Goal: Information Seeking & Learning: Learn about a topic

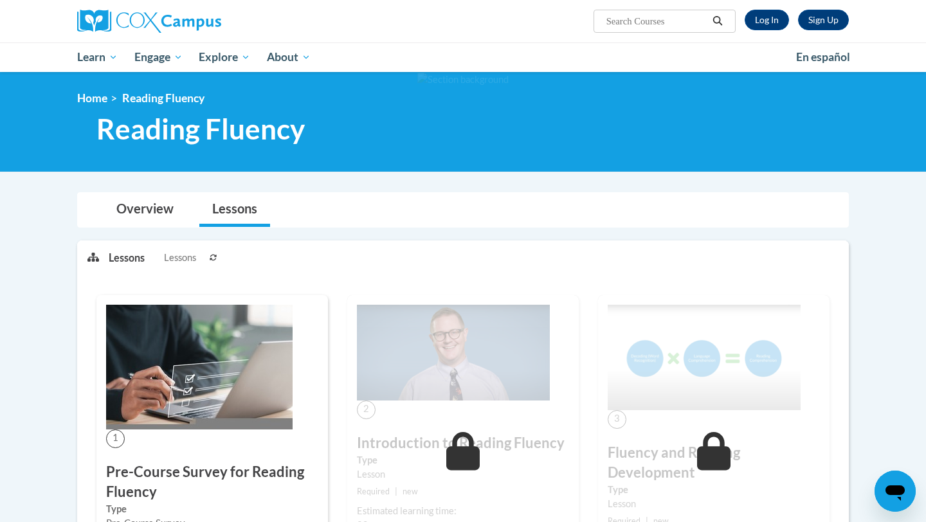
click at [769, 32] on div "Sign Up Log In Search Search..." at bounding box center [594, 16] width 527 height 33
click at [762, 17] on link "Log In" at bounding box center [766, 20] width 44 height 21
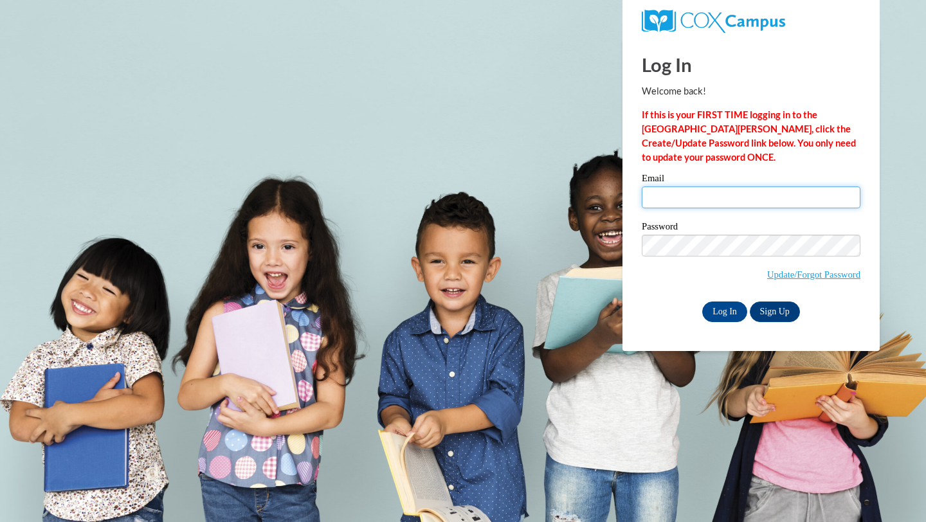
click at [726, 199] on input "Email" at bounding box center [751, 197] width 219 height 22
type input "karguello@waukesha.k12.wi.us"
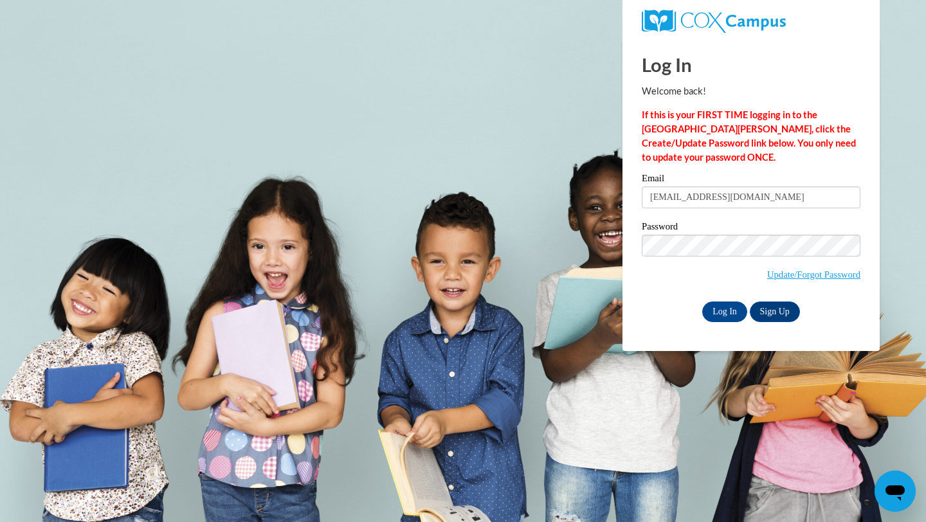
click at [717, 297] on div "Email karguello@waukesha.k12.wi.us Password Update/Forgot Password Log In Sign …" at bounding box center [751, 248] width 219 height 148
click at [717, 303] on input "Log In" at bounding box center [724, 312] width 45 height 21
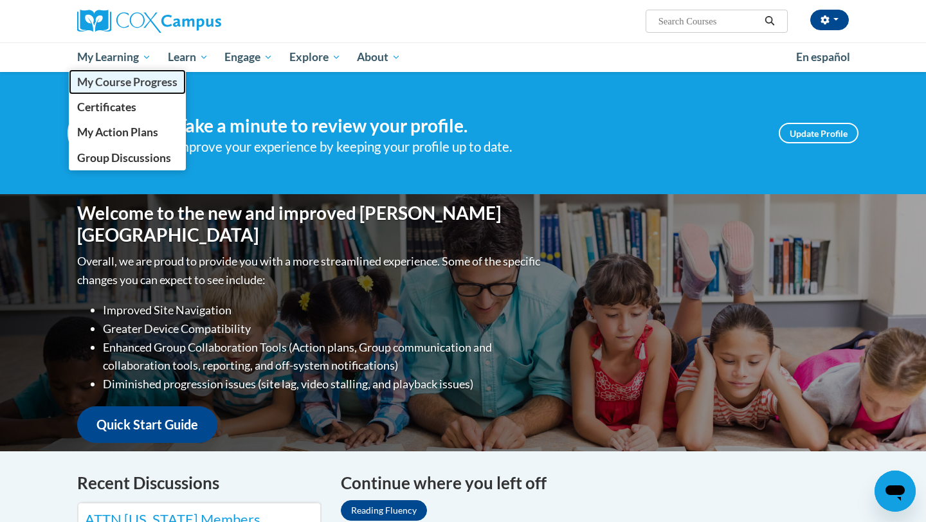
click at [117, 86] on span "My Course Progress" at bounding box center [127, 82] width 100 height 14
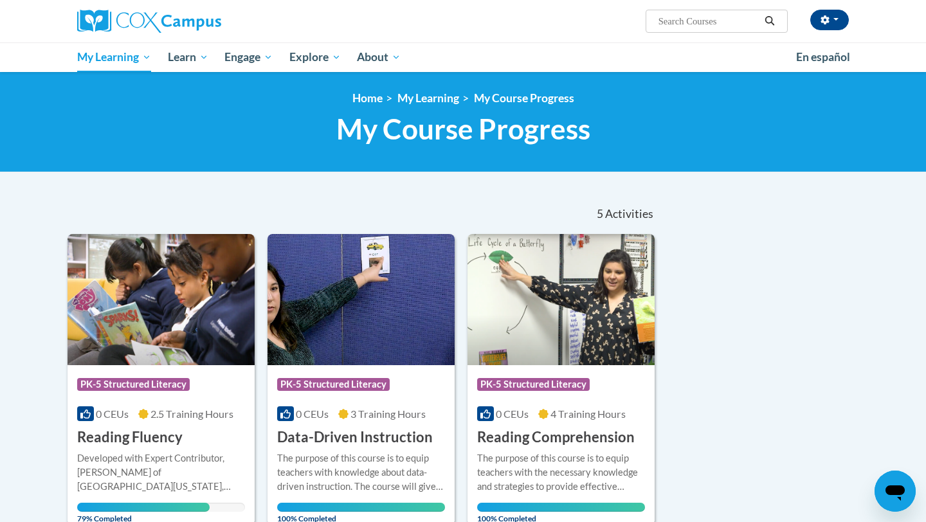
scroll to position [5, 0]
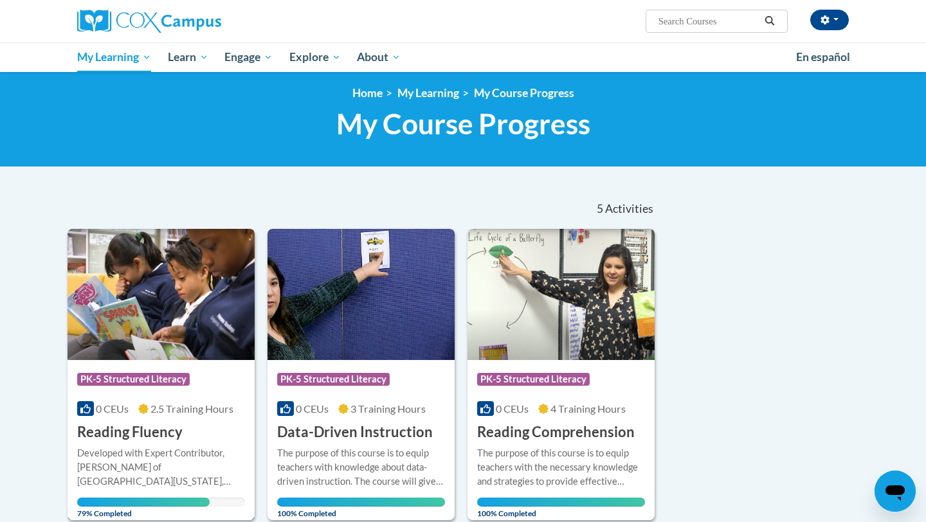
click at [190, 315] on img at bounding box center [161, 294] width 187 height 131
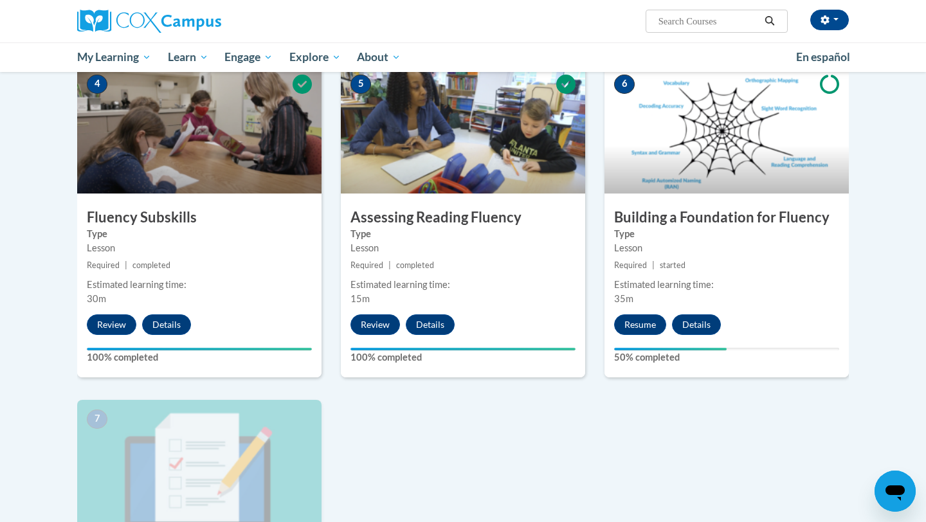
scroll to position [673, 0]
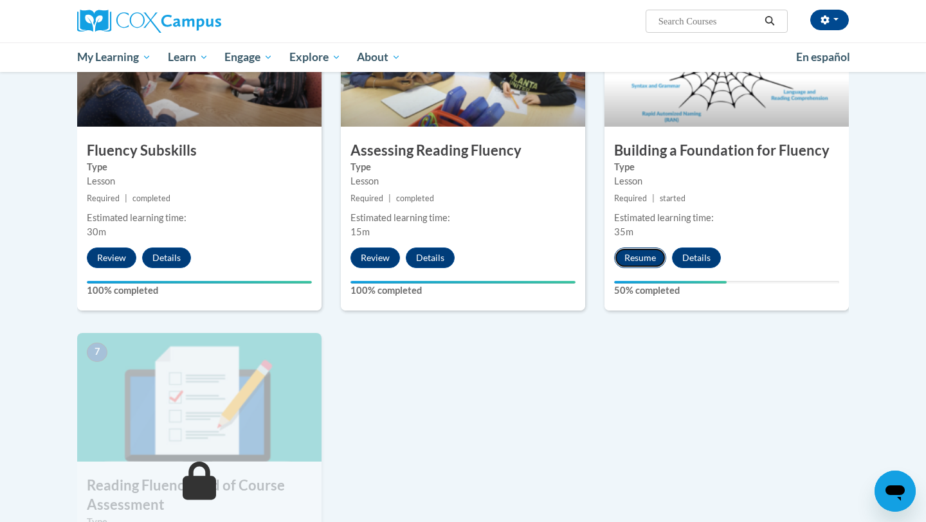
click at [637, 258] on button "Resume" at bounding box center [640, 258] width 52 height 21
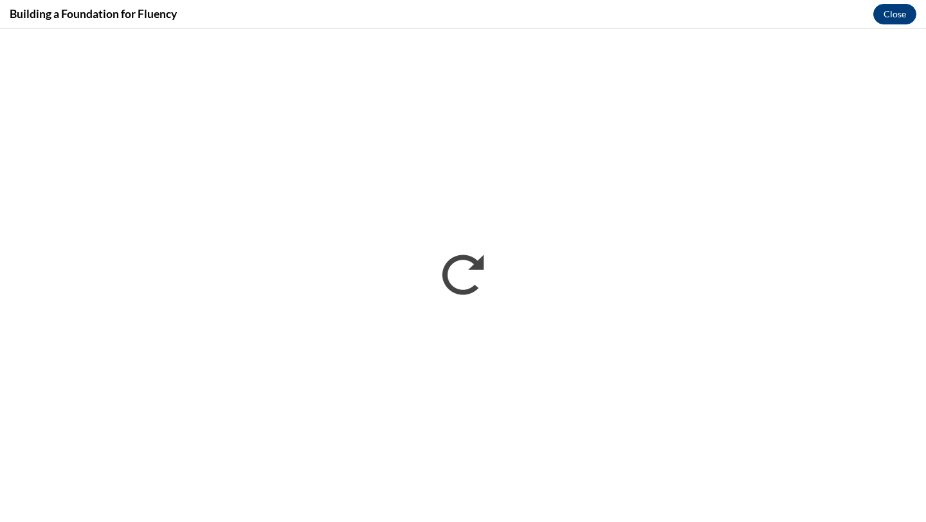
scroll to position [0, 0]
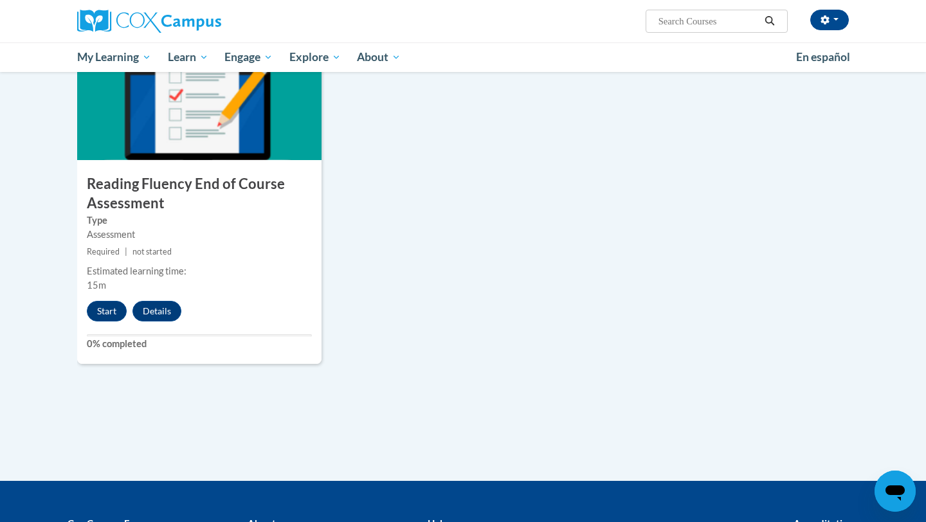
scroll to position [1022, 0]
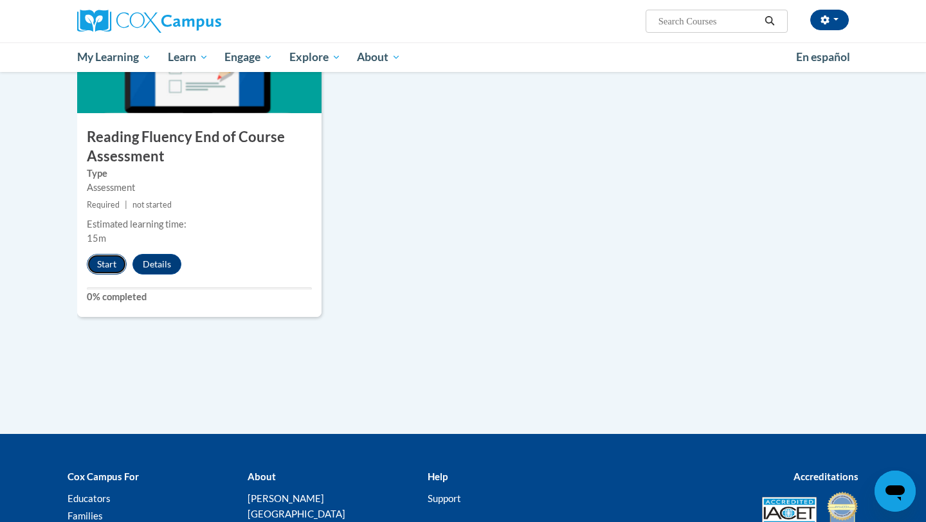
click at [116, 266] on button "Start" at bounding box center [107, 264] width 40 height 21
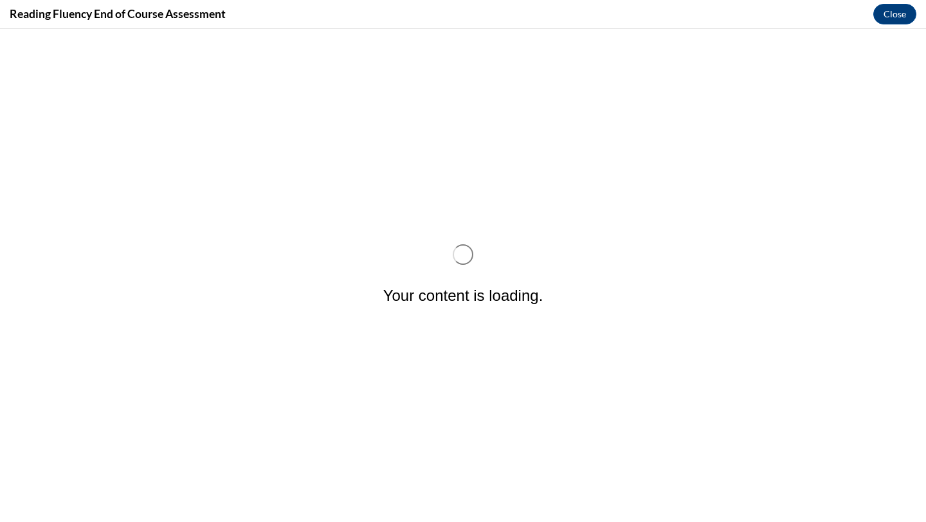
scroll to position [0, 0]
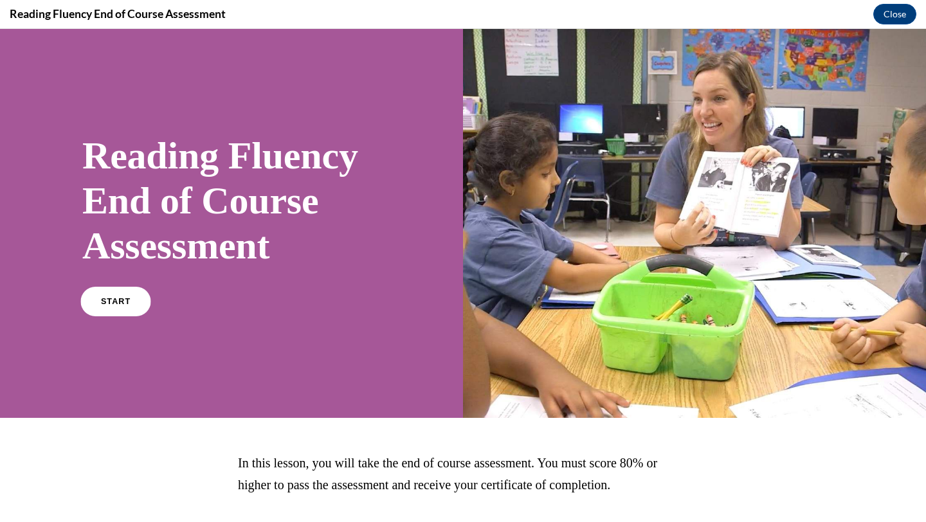
click at [98, 297] on link "START" at bounding box center [115, 302] width 70 height 30
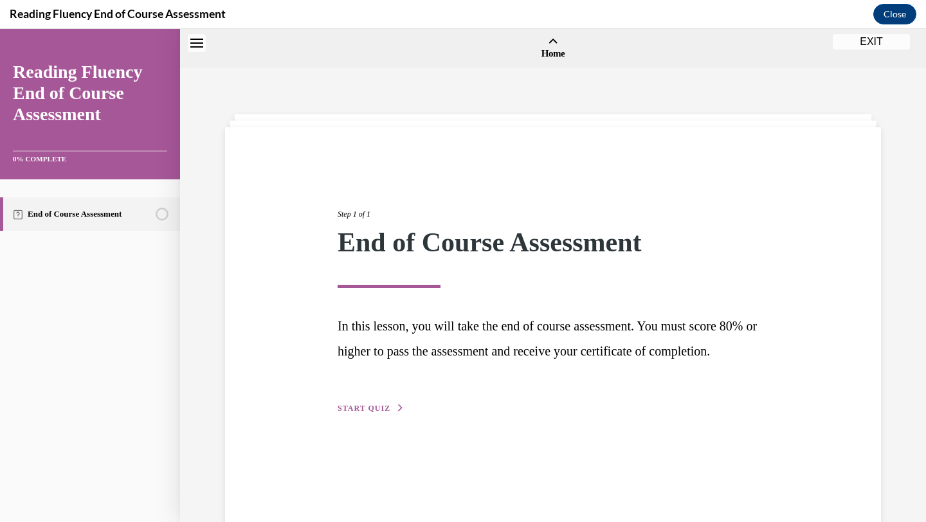
scroll to position [40, 0]
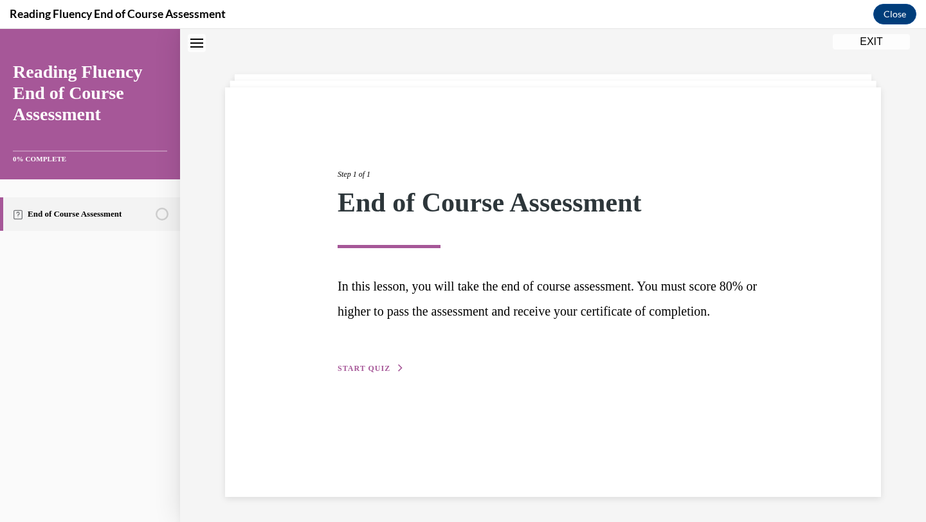
click at [367, 373] on span "START QUIZ" at bounding box center [364, 368] width 53 height 9
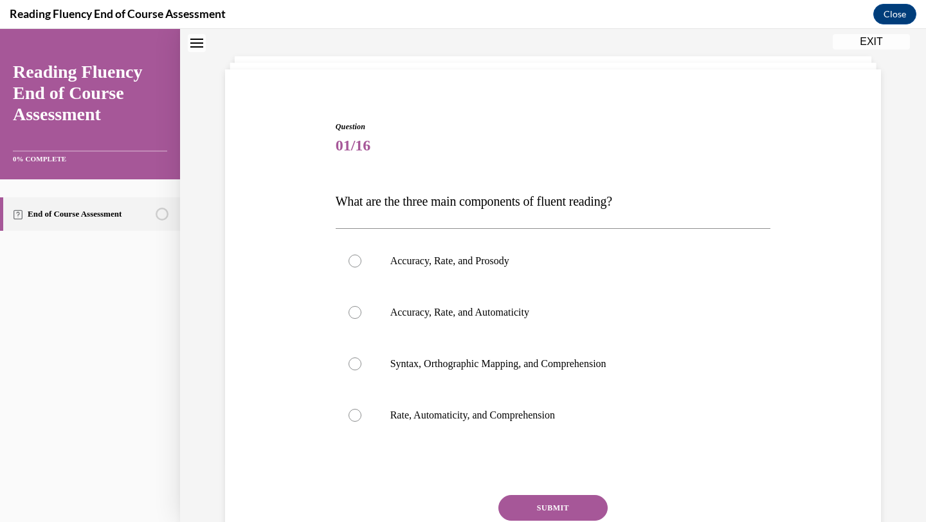
scroll to position [59, 0]
click at [422, 254] on p "Accuracy, Rate, and Prosody" at bounding box center [564, 259] width 348 height 13
click at [361, 254] on input "Accuracy, Rate, and Prosody" at bounding box center [354, 259] width 13 height 13
radio input "true"
click at [534, 503] on button "SUBMIT" at bounding box center [552, 507] width 109 height 26
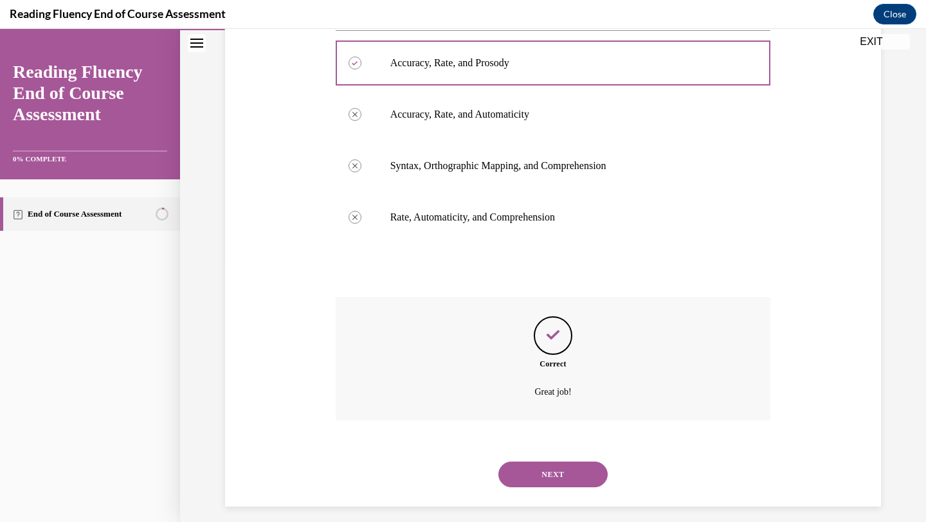
scroll to position [266, 0]
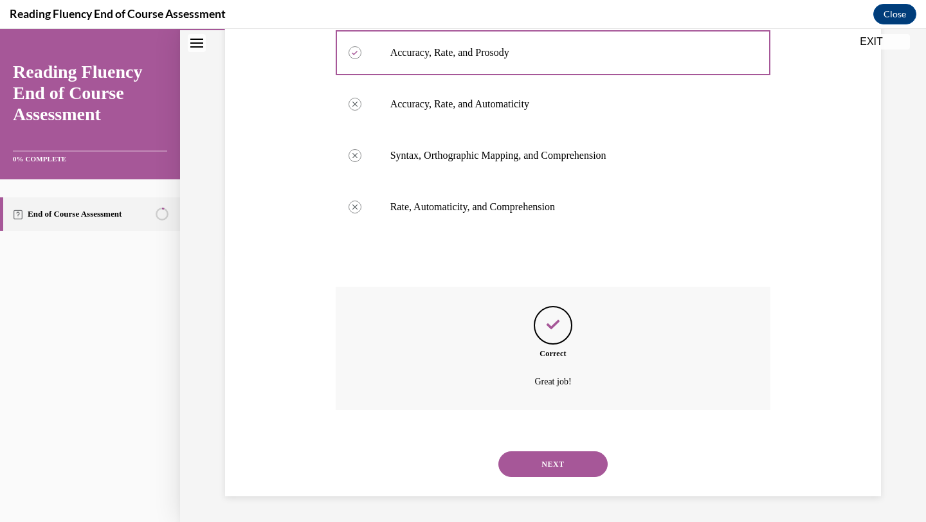
click at [546, 462] on button "NEXT" at bounding box center [552, 464] width 109 height 26
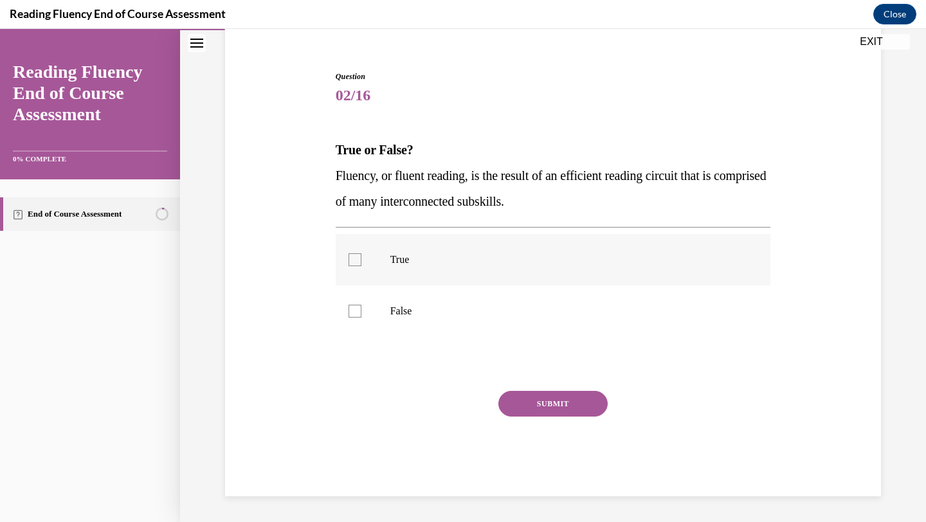
click at [470, 269] on label "True" at bounding box center [553, 259] width 435 height 51
click at [361, 266] on input "True" at bounding box center [354, 259] width 13 height 13
checkbox input "true"
click at [523, 388] on div "Question 02/16 True or False? Fluency, or fluent reading, is the result of an e…" at bounding box center [553, 284] width 435 height 426
click at [523, 391] on button "SUBMIT" at bounding box center [552, 404] width 109 height 26
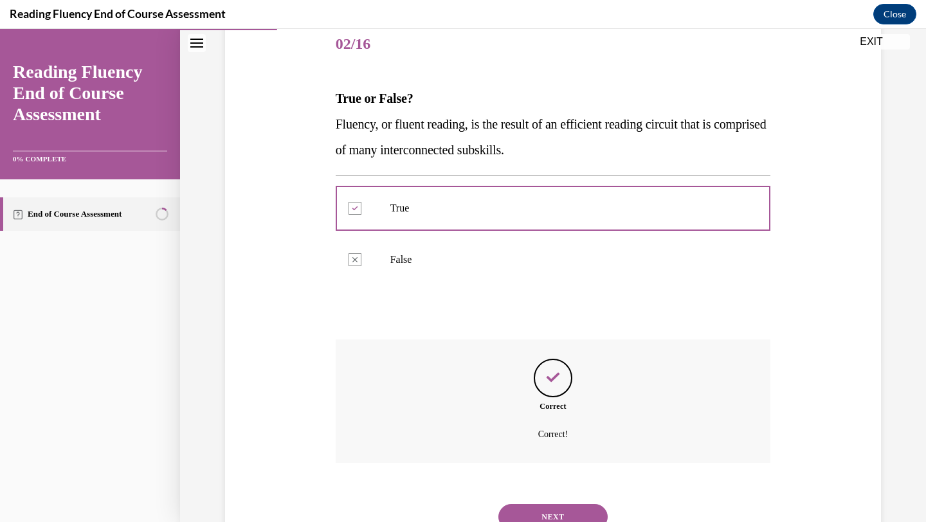
scroll to position [212, 0]
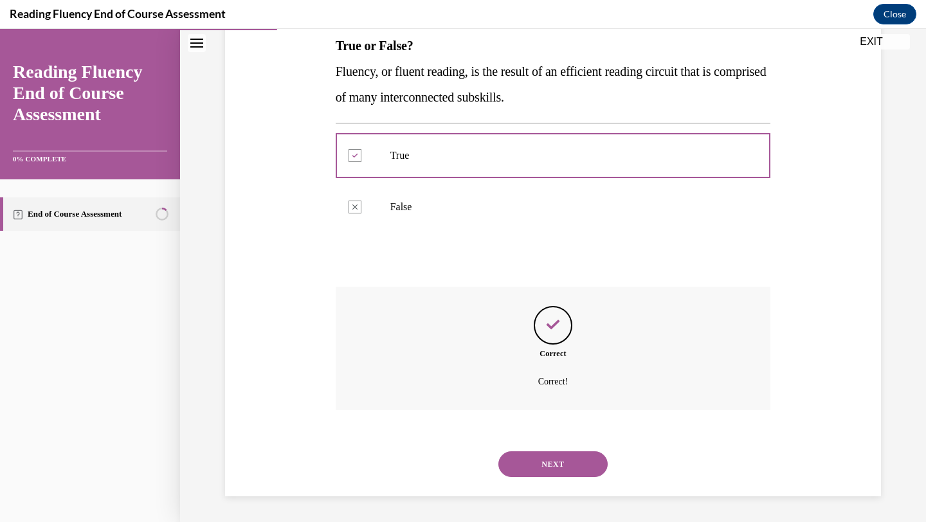
click at [537, 474] on button "NEXT" at bounding box center [552, 464] width 109 height 26
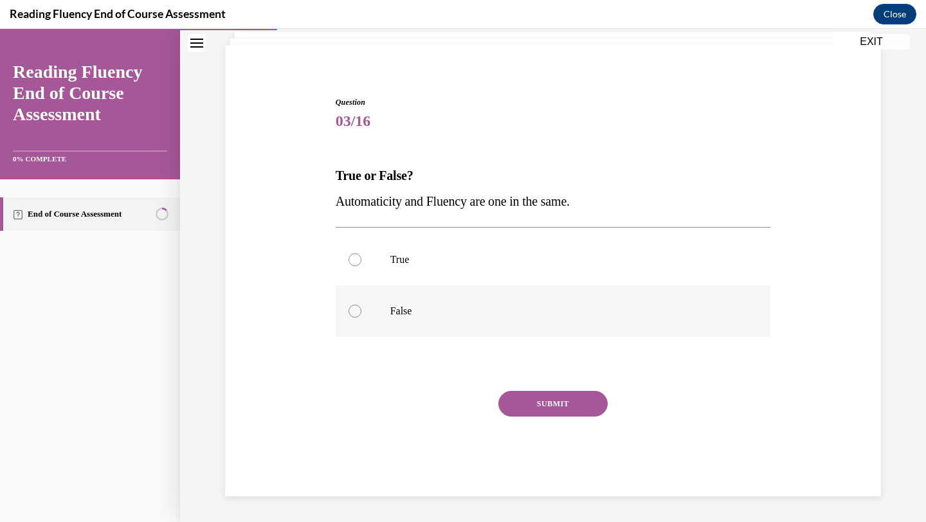
click at [461, 307] on p "False" at bounding box center [564, 311] width 348 height 13
click at [361, 307] on input "False" at bounding box center [354, 311] width 13 height 13
radio input "true"
click at [546, 406] on button "SUBMIT" at bounding box center [552, 404] width 109 height 26
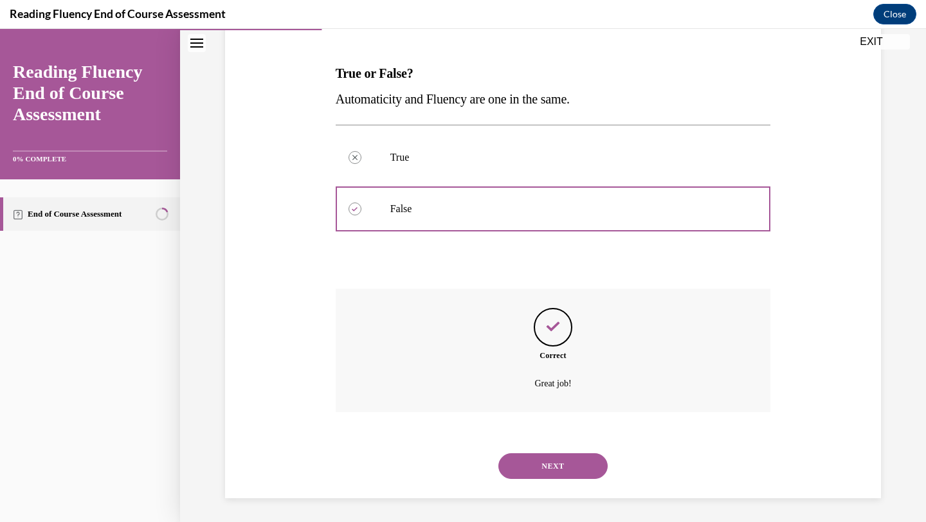
scroll to position [186, 0]
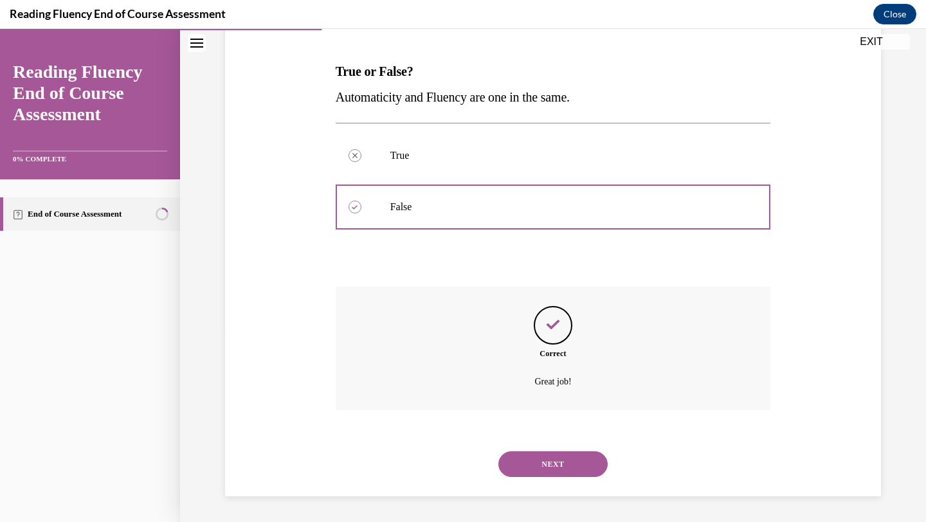
click at [548, 469] on button "NEXT" at bounding box center [552, 464] width 109 height 26
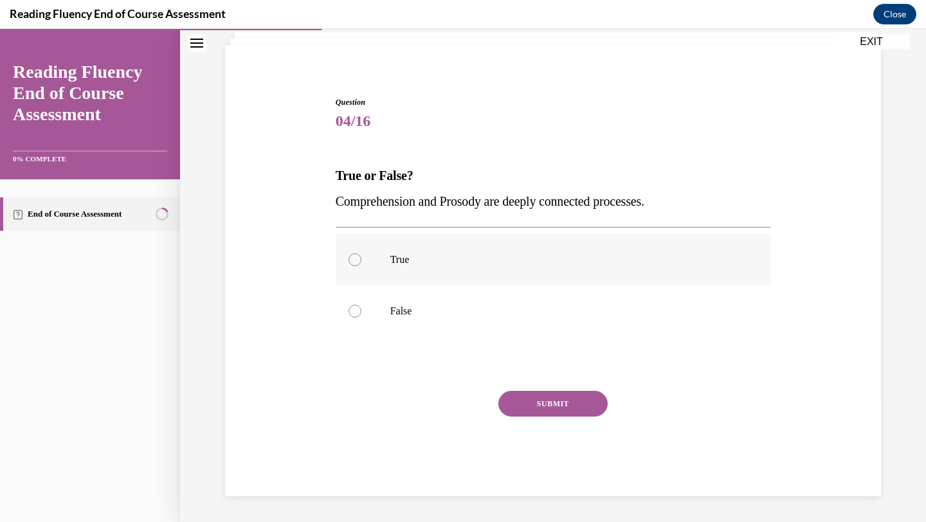
click at [494, 266] on p "True" at bounding box center [564, 259] width 348 height 13
click at [361, 266] on input "True" at bounding box center [354, 259] width 13 height 13
radio input "true"
click at [548, 413] on button "SUBMIT" at bounding box center [552, 404] width 109 height 26
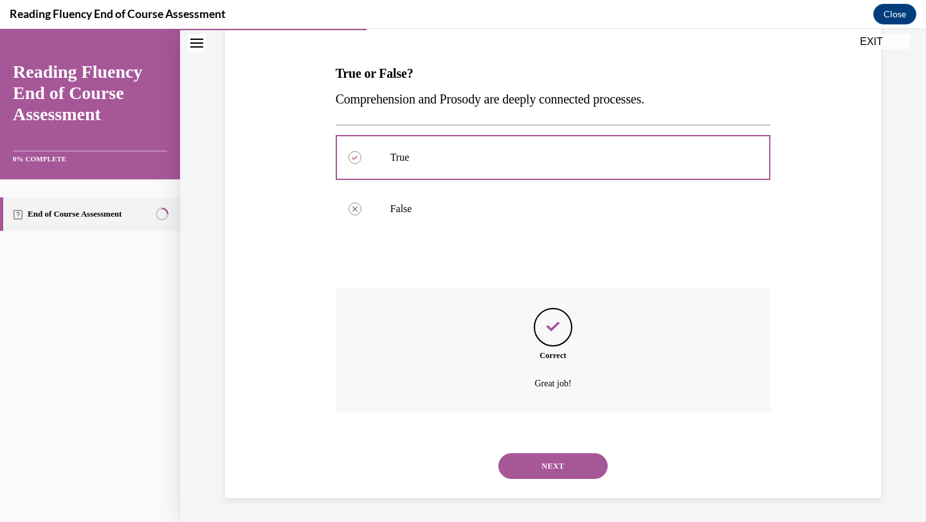
scroll to position [186, 0]
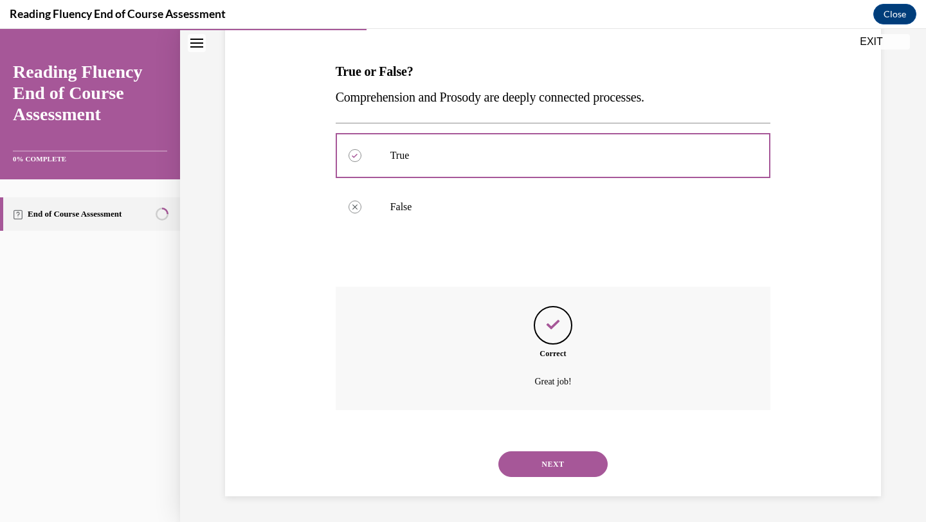
click at [552, 462] on button "NEXT" at bounding box center [552, 464] width 109 height 26
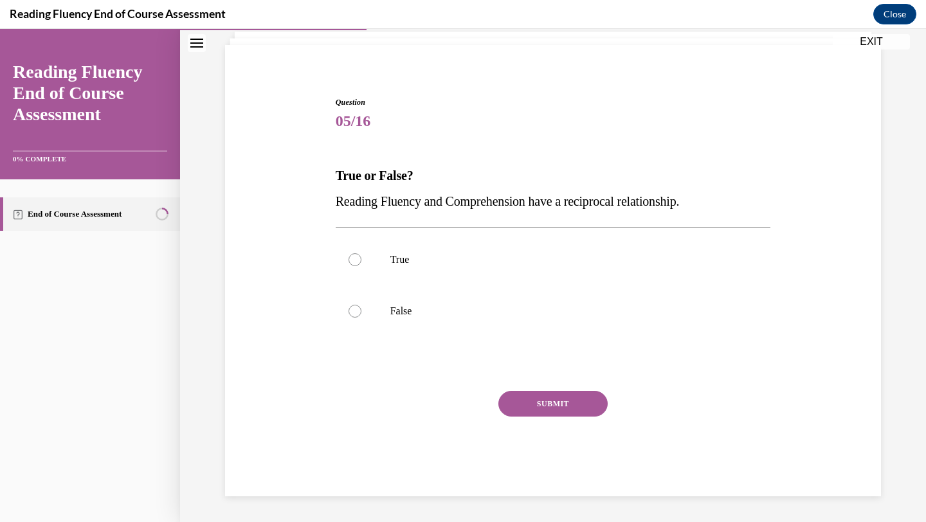
scroll to position [82, 0]
click at [498, 253] on p "True" at bounding box center [564, 259] width 348 height 13
click at [361, 253] on input "True" at bounding box center [354, 259] width 13 height 13
radio input "true"
click at [529, 406] on button "SUBMIT" at bounding box center [552, 404] width 109 height 26
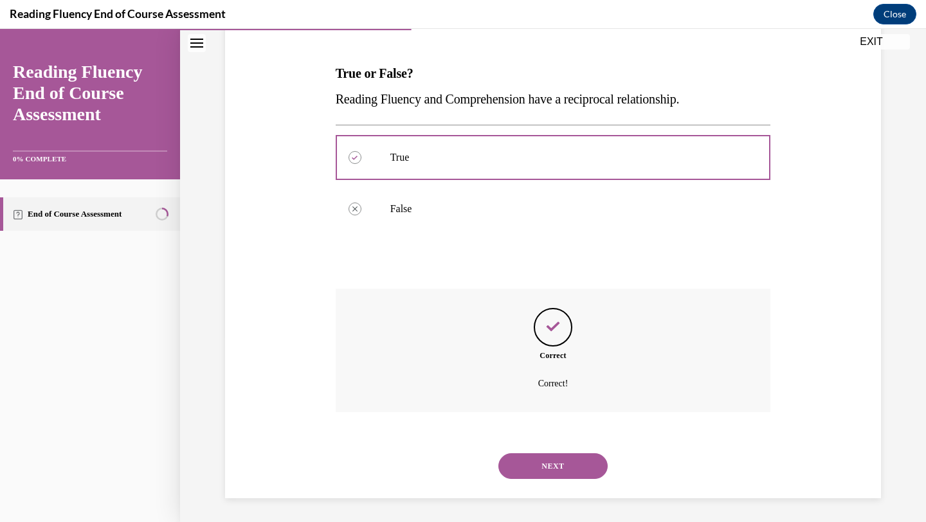
scroll to position [186, 0]
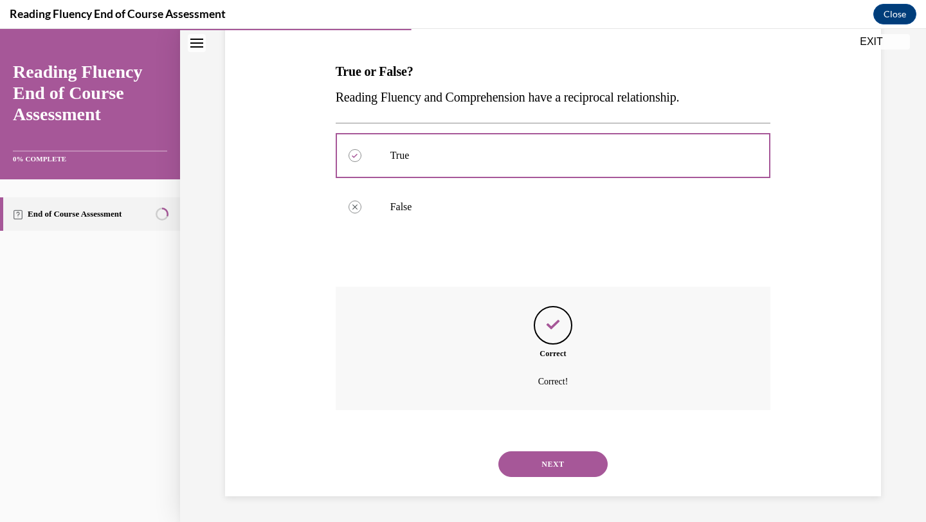
click at [528, 466] on button "NEXT" at bounding box center [552, 464] width 109 height 26
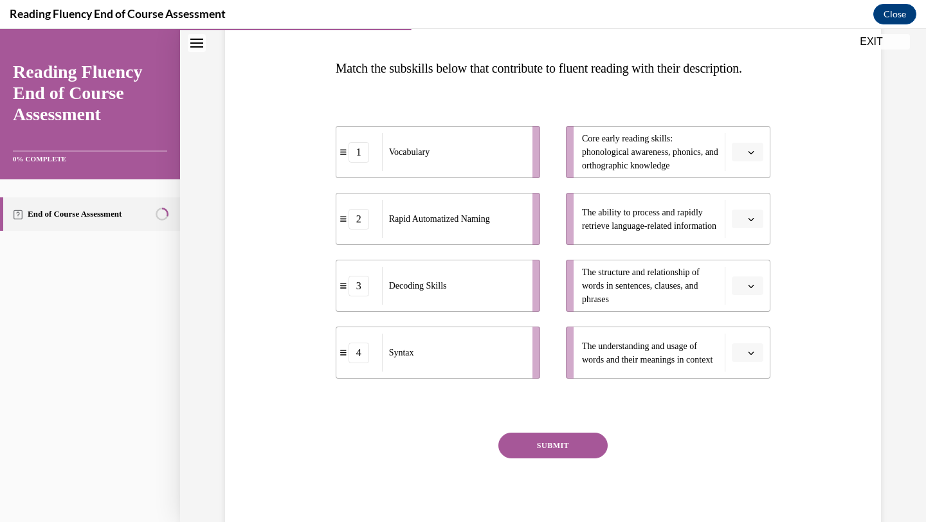
scroll to position [195, 0]
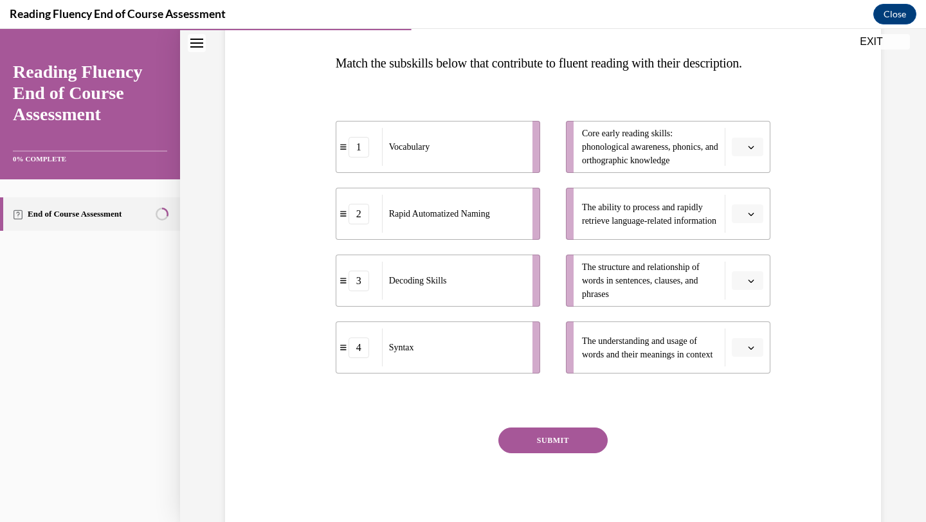
click at [747, 161] on li "Core early reading skills: phonological awareness, phonics, and orthographic kn…" at bounding box center [668, 147] width 204 height 52
click at [746, 152] on span "button" at bounding box center [750, 147] width 9 height 9
click at [740, 354] on span "Please select an option" at bounding box center [741, 347] width 5 height 13
click at [746, 426] on div "1" at bounding box center [746, 428] width 32 height 26
click at [746, 224] on button "button" at bounding box center [748, 213] width 32 height 19
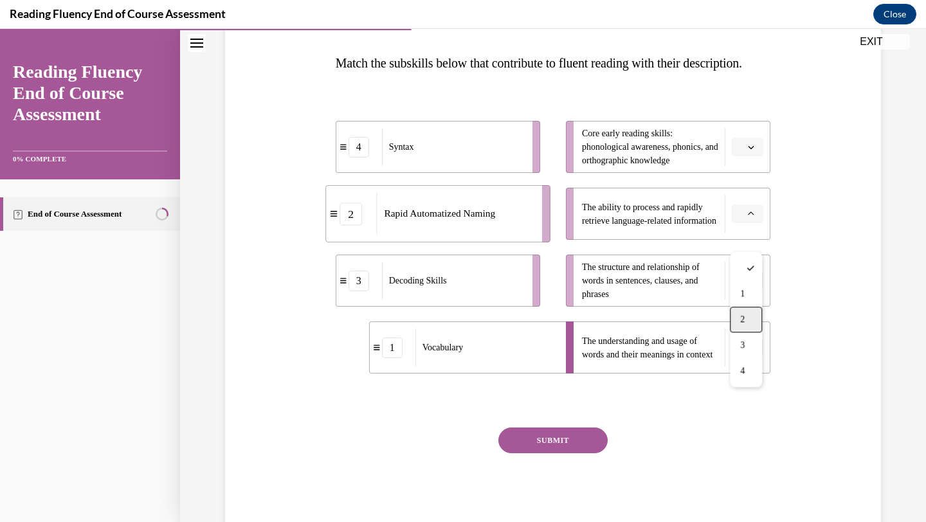
click at [744, 317] on span "2" at bounding box center [742, 319] width 5 height 10
click at [748, 150] on icon "button" at bounding box center [751, 147] width 6 height 6
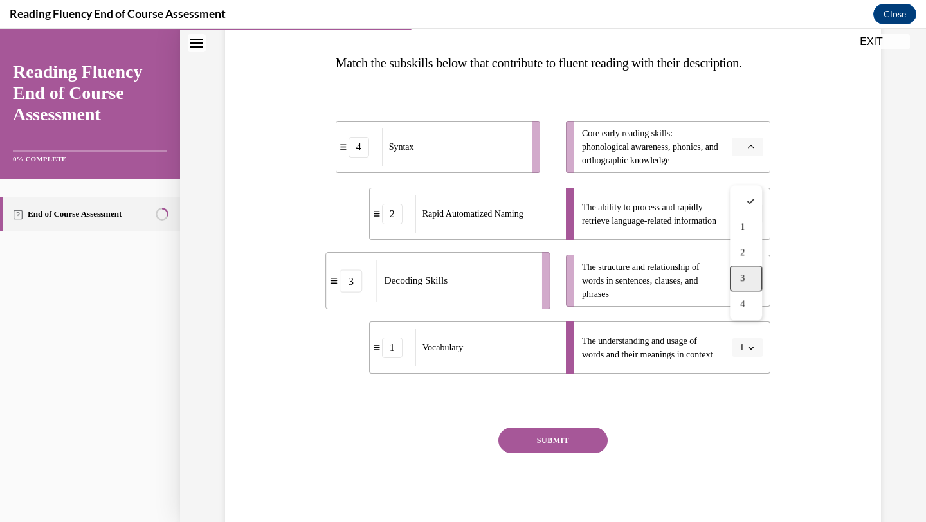
click at [744, 278] on span "3" at bounding box center [742, 278] width 5 height 10
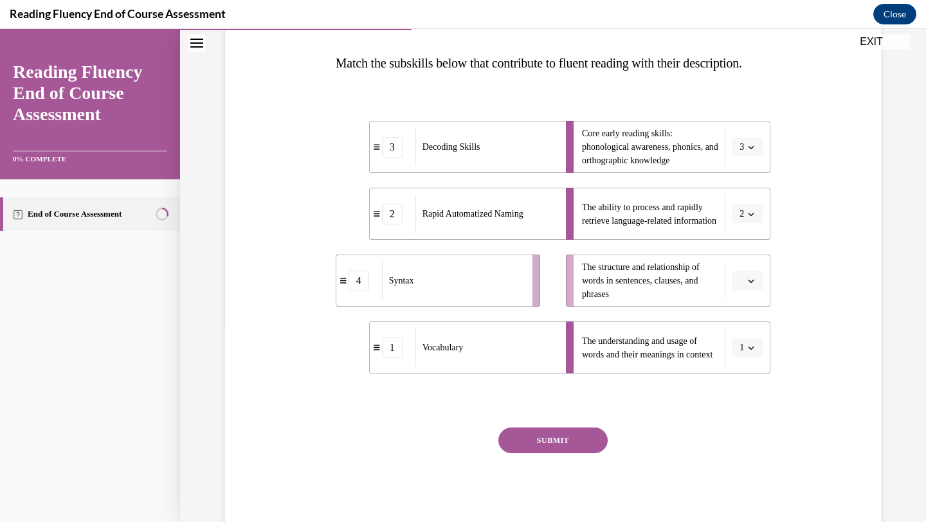
click at [750, 284] on icon "button" at bounding box center [751, 281] width 6 height 6
click at [750, 439] on div "4" at bounding box center [746, 438] width 32 height 26
click at [591, 453] on button "SUBMIT" at bounding box center [552, 441] width 109 height 26
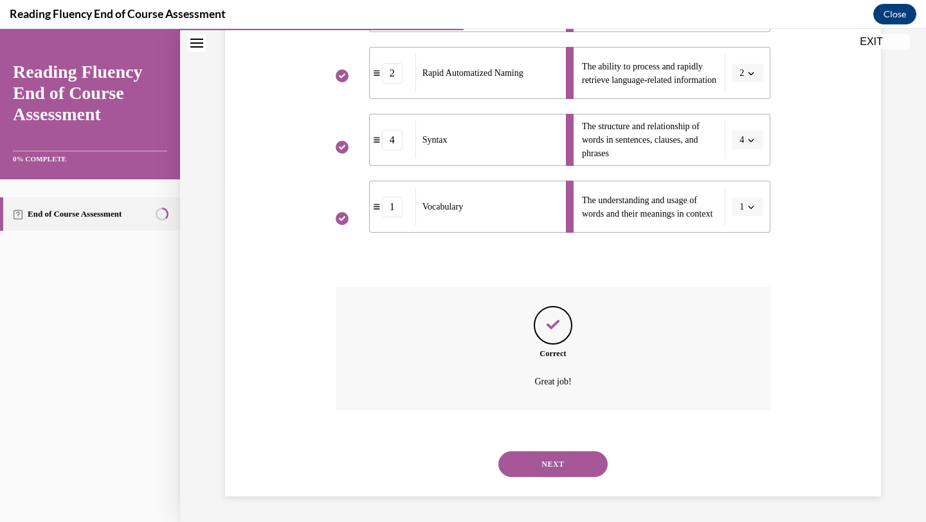
scroll to position [361, 0]
click at [587, 471] on button "NEXT" at bounding box center [552, 464] width 109 height 26
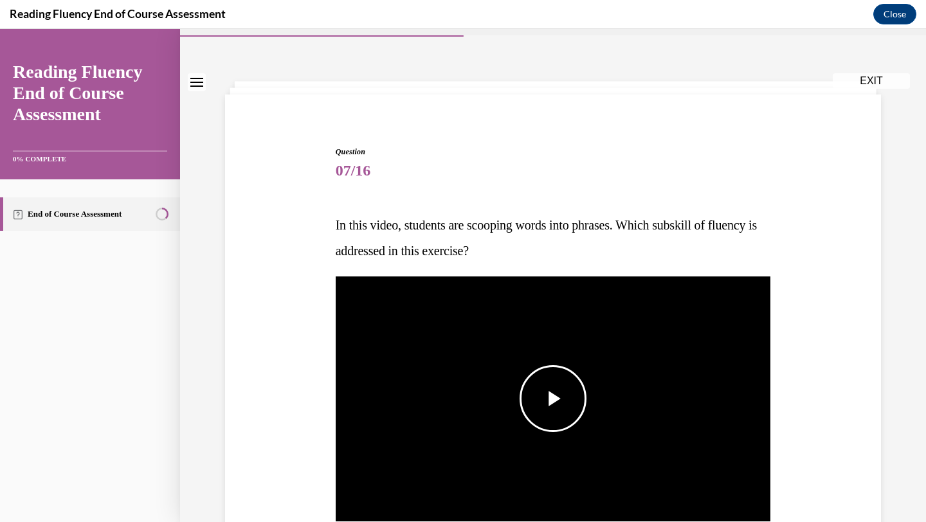
scroll to position [45, 0]
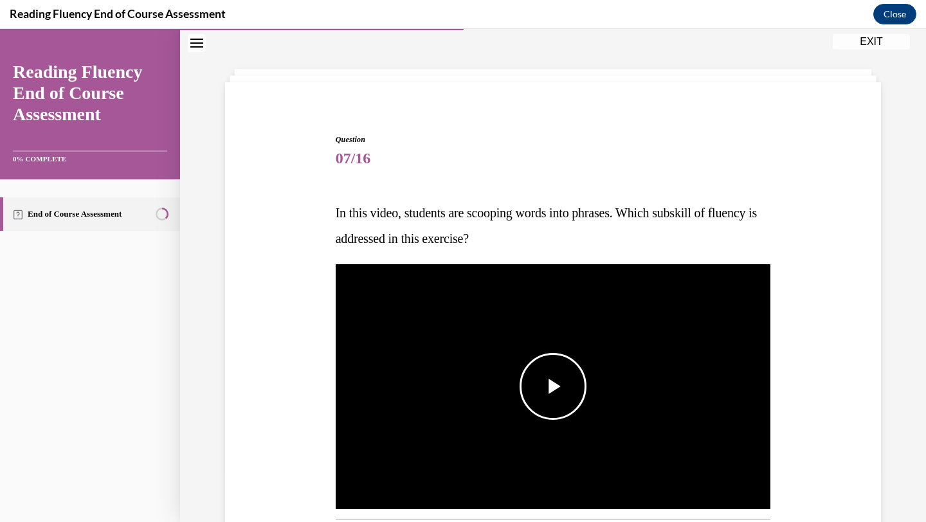
click at [553, 386] on span "Video player" at bounding box center [553, 386] width 0 height 0
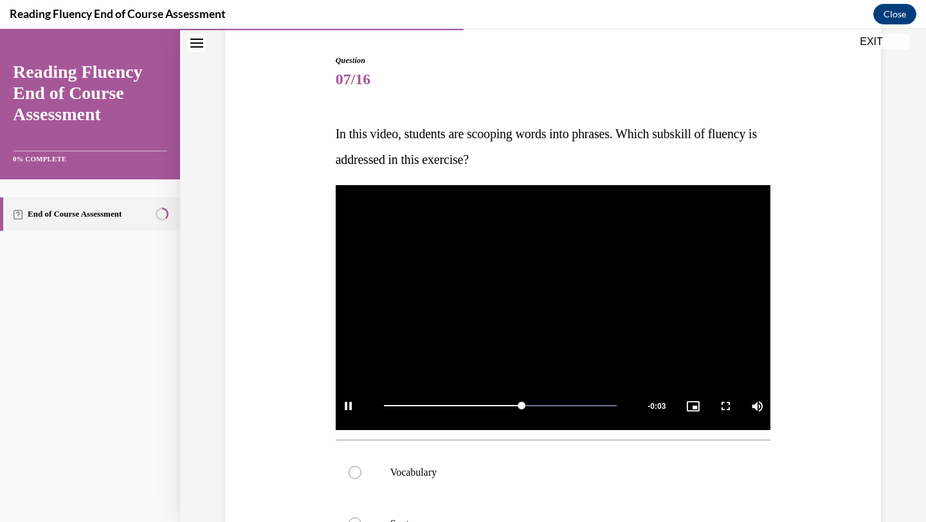
scroll to position [125, 0]
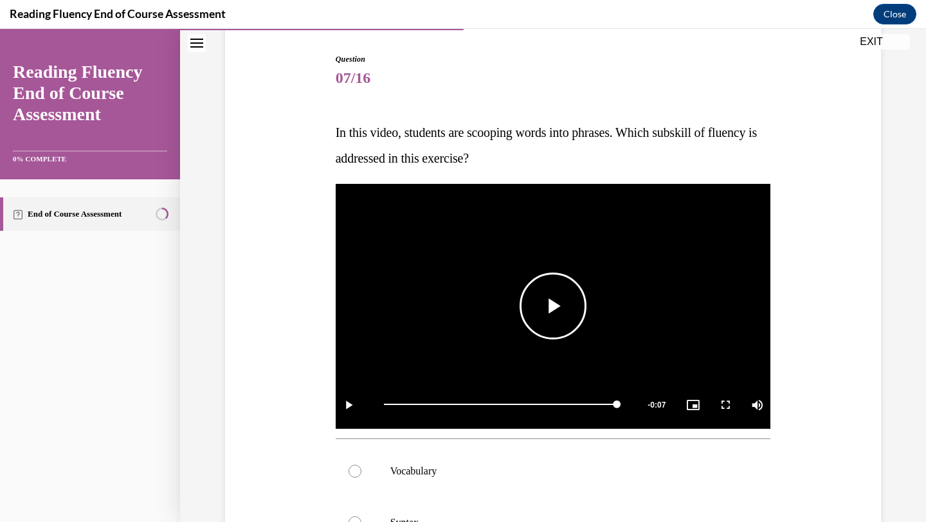
click at [553, 306] on span "Video player" at bounding box center [553, 306] width 0 height 0
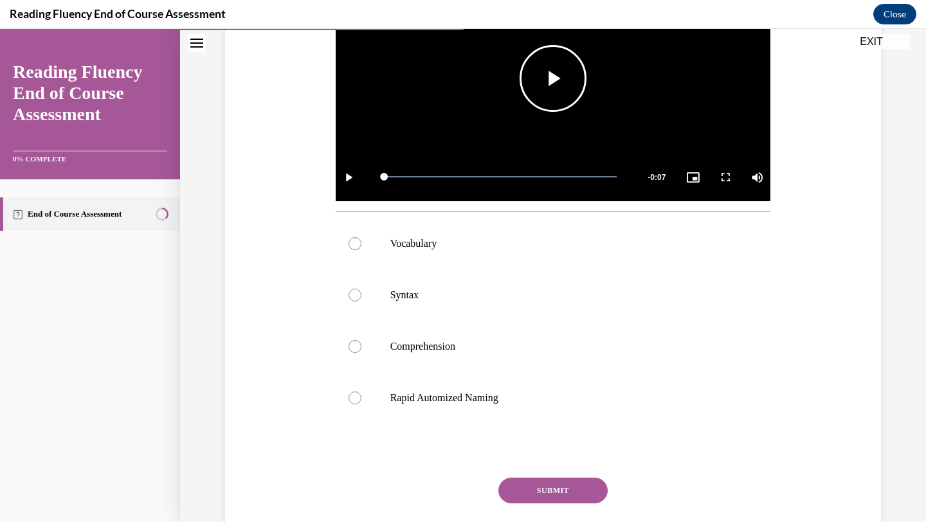
scroll to position [355, 0]
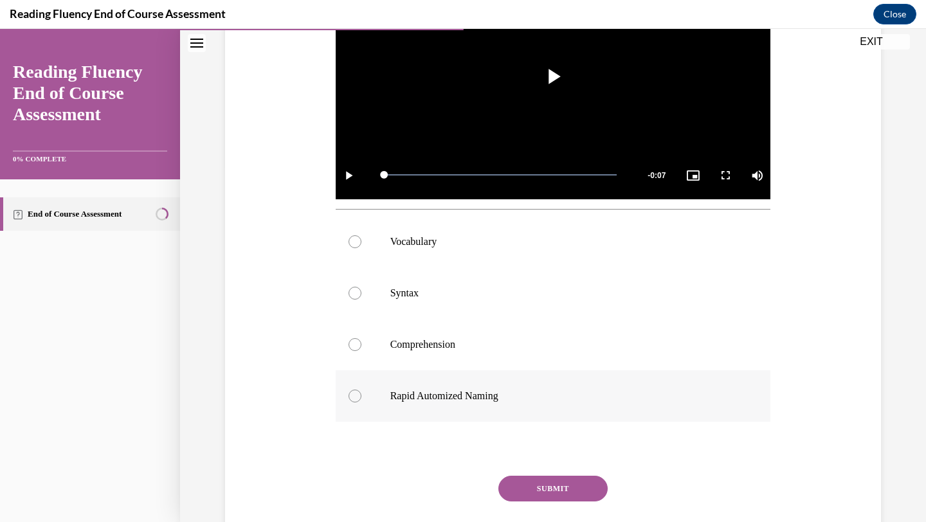
click at [510, 404] on label "Rapid Automized Naming" at bounding box center [553, 395] width 435 height 51
click at [361, 402] on input "Rapid Automized Naming" at bounding box center [354, 396] width 13 height 13
radio input "true"
click at [534, 491] on button "SUBMIT" at bounding box center [552, 489] width 109 height 26
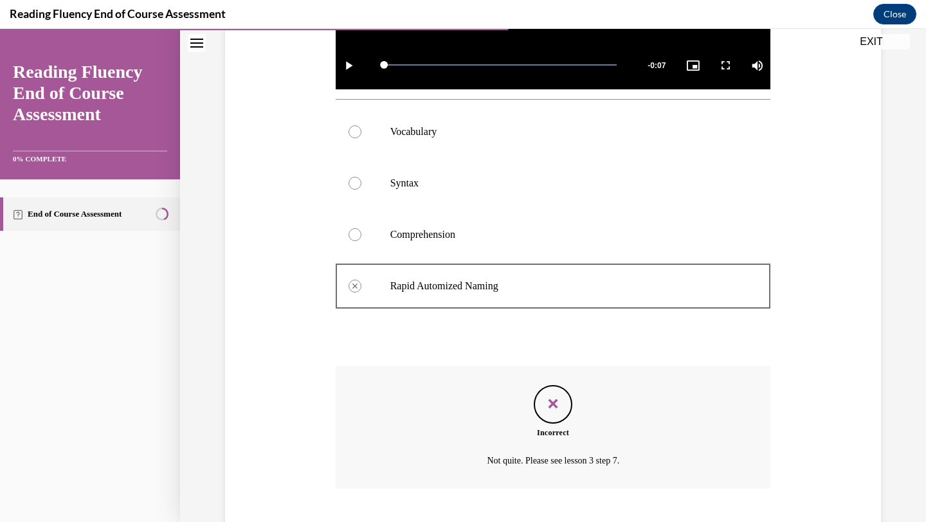
scroll to position [543, 0]
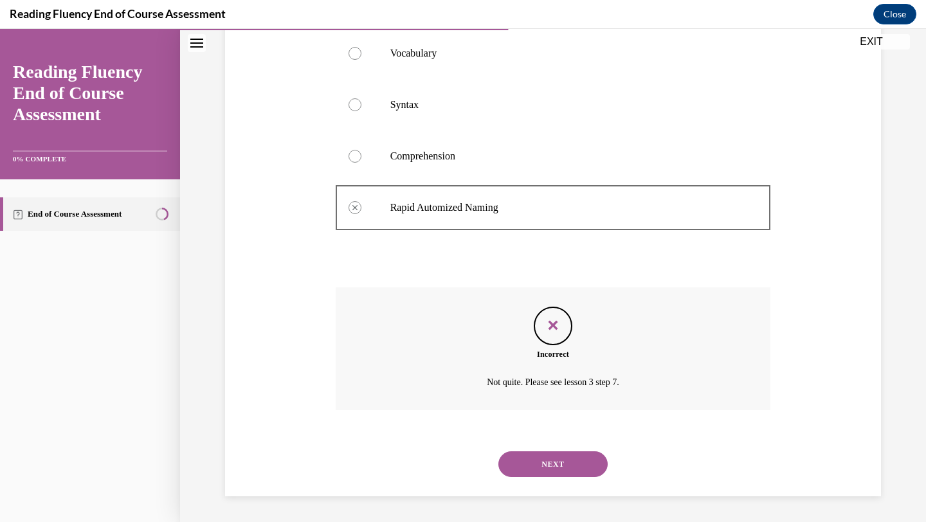
click at [532, 448] on div "NEXT" at bounding box center [553, 463] width 435 height 51
click at [532, 464] on button "NEXT" at bounding box center [552, 464] width 109 height 26
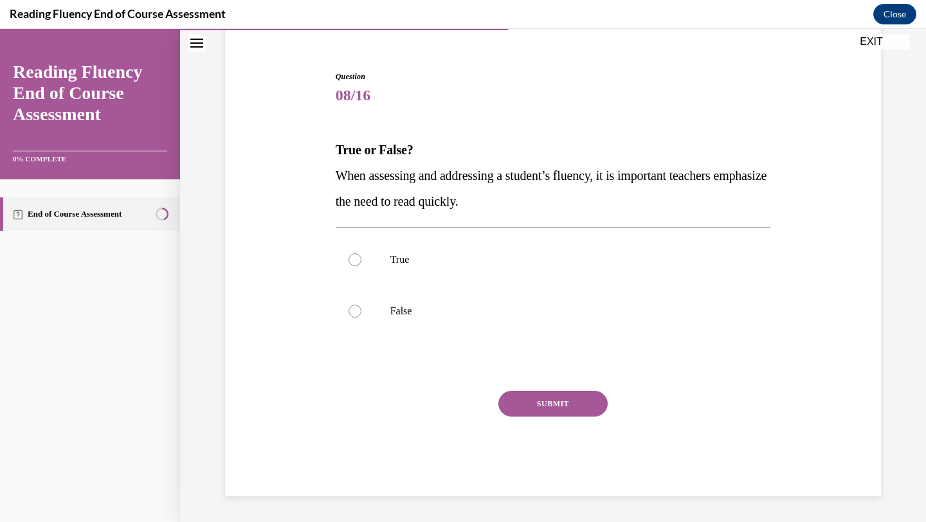
scroll to position [108, 0]
click at [485, 320] on label "False" at bounding box center [553, 310] width 435 height 51
click at [361, 318] on input "False" at bounding box center [354, 311] width 13 height 13
radio input "true"
click at [536, 416] on button "SUBMIT" at bounding box center [552, 404] width 109 height 26
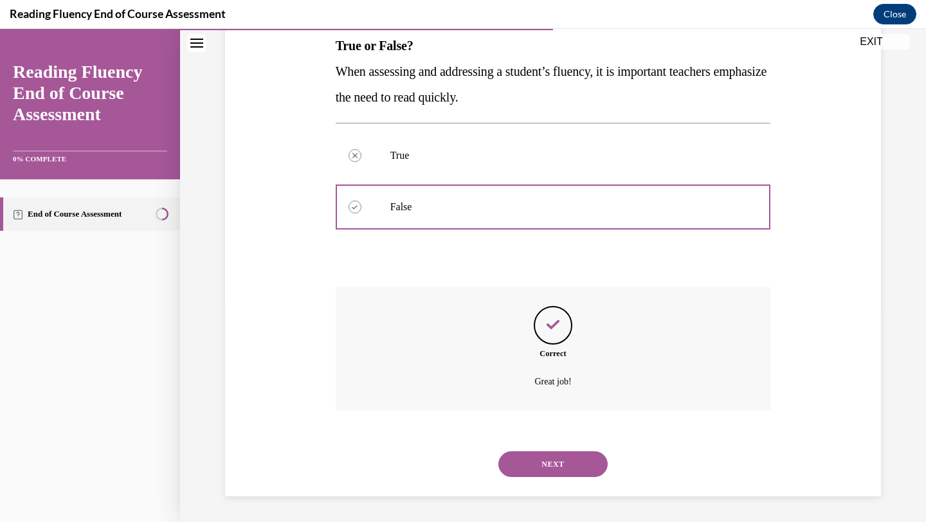
click at [544, 467] on button "NEXT" at bounding box center [552, 464] width 109 height 26
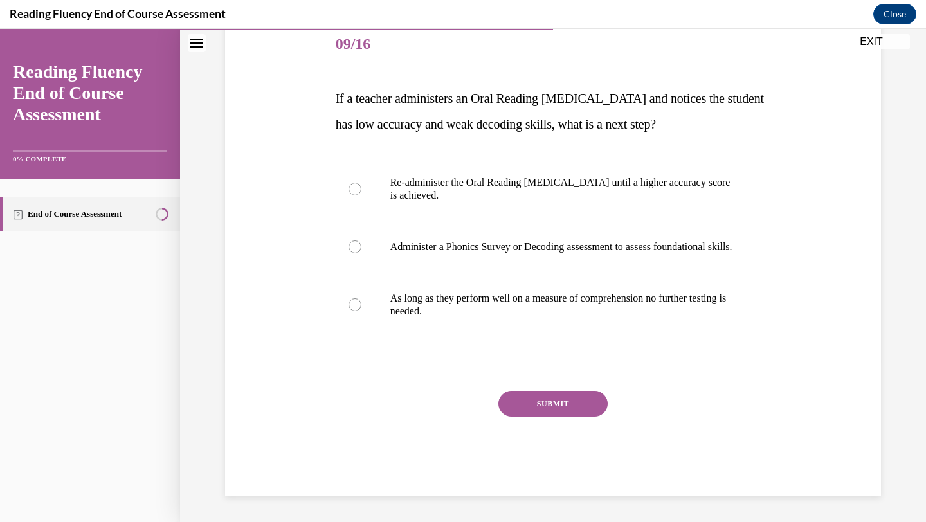
scroll to position [143, 0]
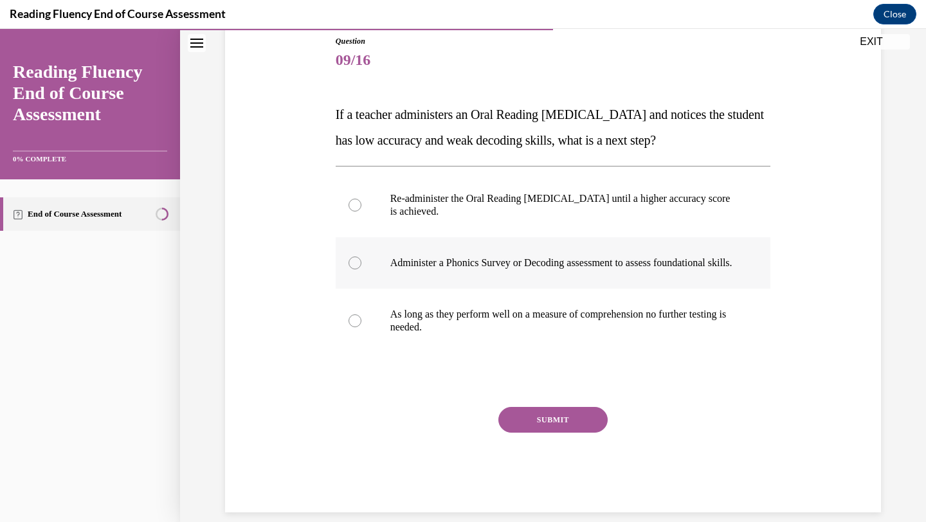
click at [546, 266] on p "Administer a Phonics Survey or Decoding assessment to assess foundational skill…" at bounding box center [564, 263] width 348 height 13
click at [361, 266] on input "Administer a Phonics Survey or Decoding assessment to assess foundational skill…" at bounding box center [354, 263] width 13 height 13
radio input "true"
click at [559, 433] on button "SUBMIT" at bounding box center [552, 420] width 109 height 26
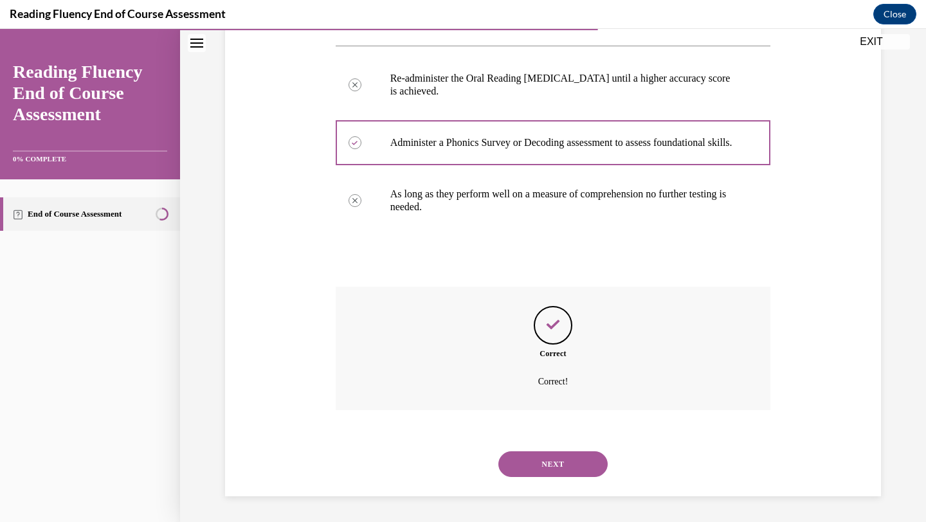
scroll to position [276, 0]
click at [561, 457] on button "NEXT" at bounding box center [552, 464] width 109 height 26
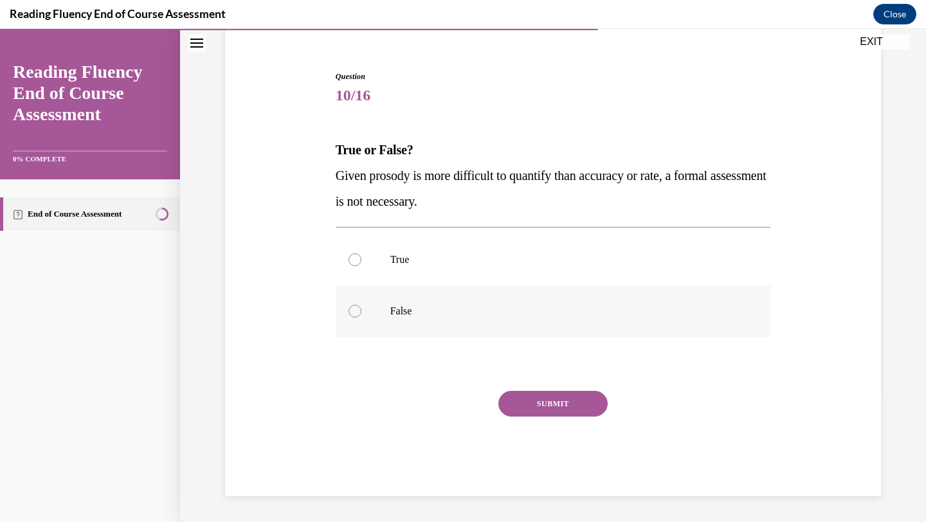
click at [515, 309] on p "False" at bounding box center [564, 311] width 348 height 13
click at [361, 309] on input "False" at bounding box center [354, 311] width 13 height 13
radio input "true"
click at [535, 393] on button "SUBMIT" at bounding box center [552, 404] width 109 height 26
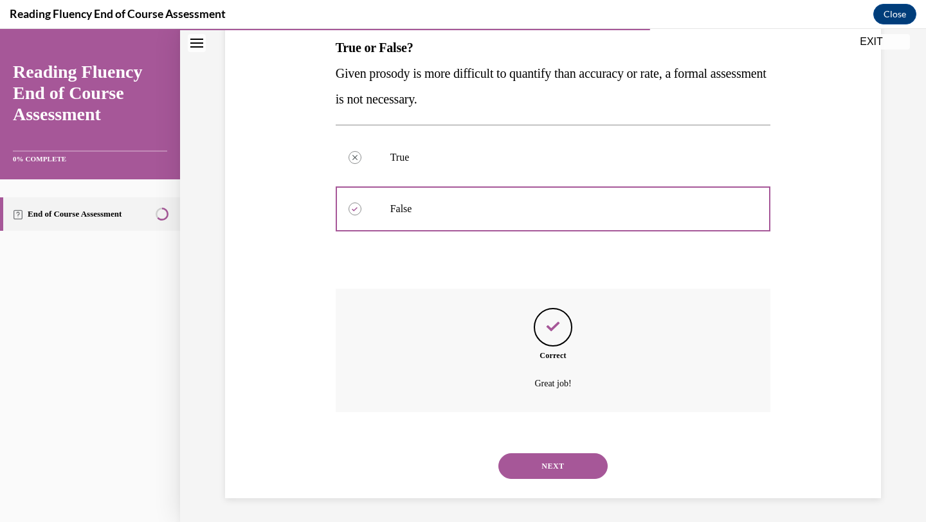
scroll to position [212, 0]
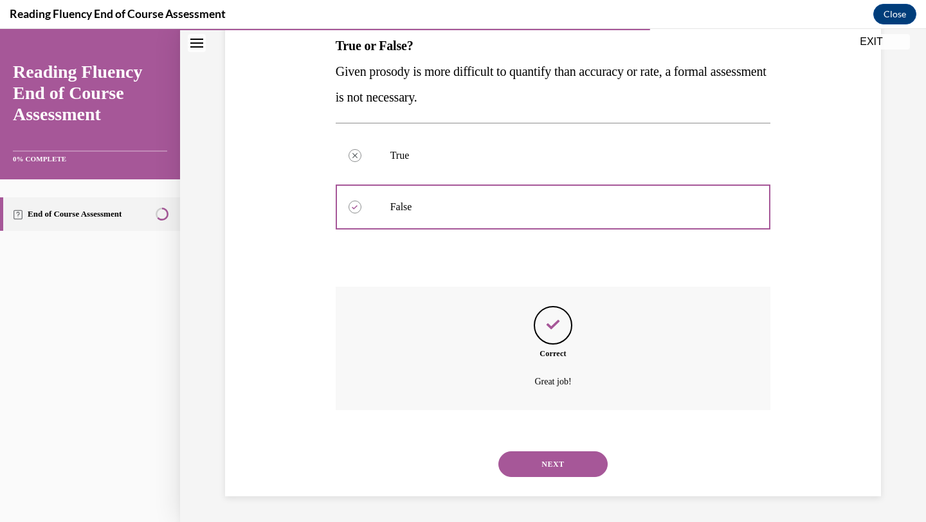
click at [537, 476] on div "NEXT" at bounding box center [553, 463] width 435 height 51
click at [537, 467] on button "NEXT" at bounding box center [552, 464] width 109 height 26
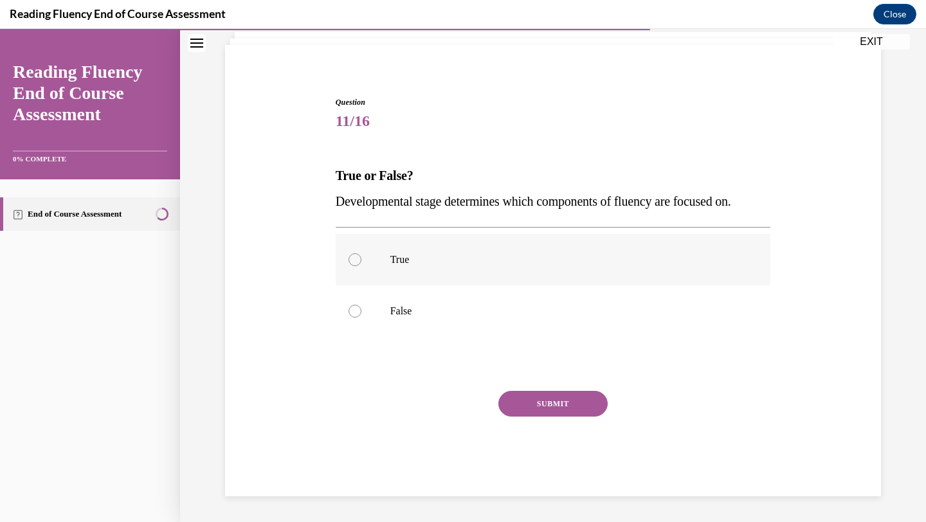
click at [498, 267] on label "True" at bounding box center [553, 259] width 435 height 51
click at [361, 266] on input "True" at bounding box center [354, 259] width 13 height 13
radio input "true"
click at [518, 383] on div "Question 11/16 True or False? Developmental stage determines which components o…" at bounding box center [553, 296] width 435 height 400
click at [518, 391] on button "SUBMIT" at bounding box center [552, 404] width 109 height 26
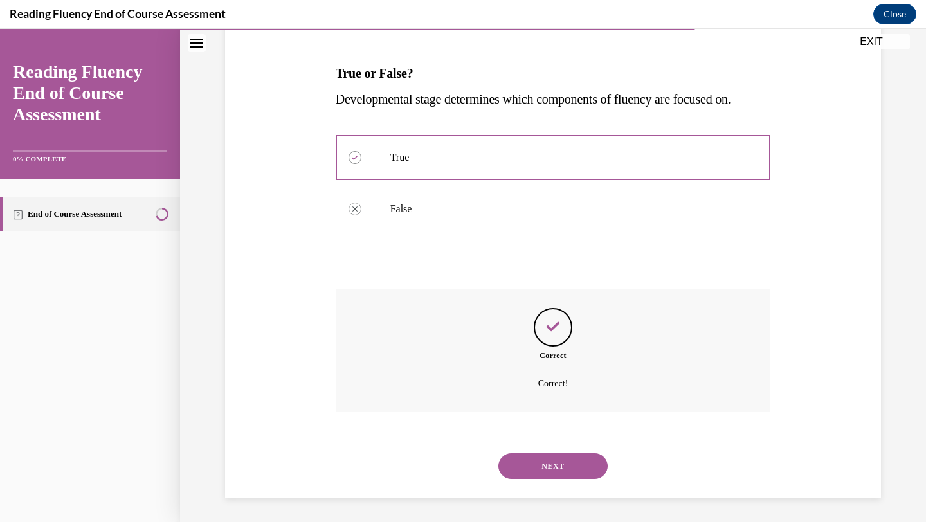
scroll to position [186, 0]
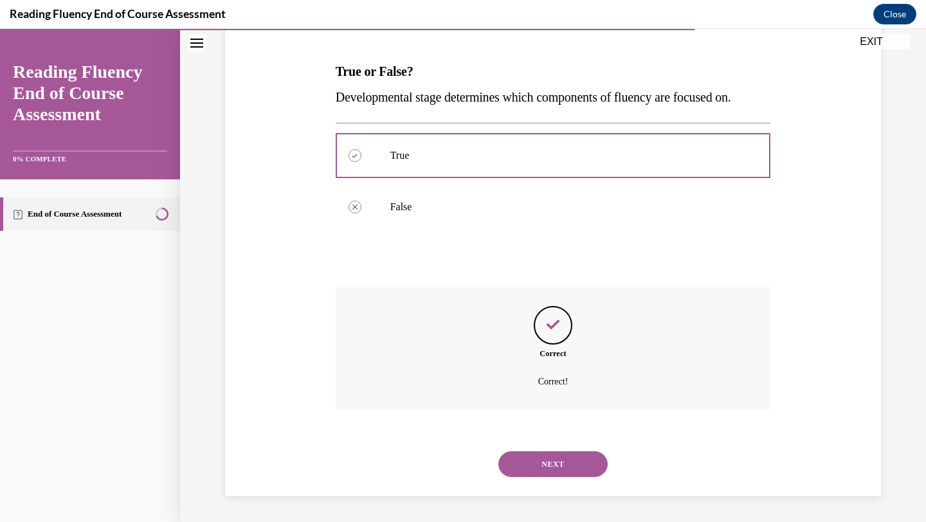
click at [536, 450] on div "NEXT" at bounding box center [553, 463] width 435 height 51
click at [536, 451] on button "NEXT" at bounding box center [552, 464] width 109 height 26
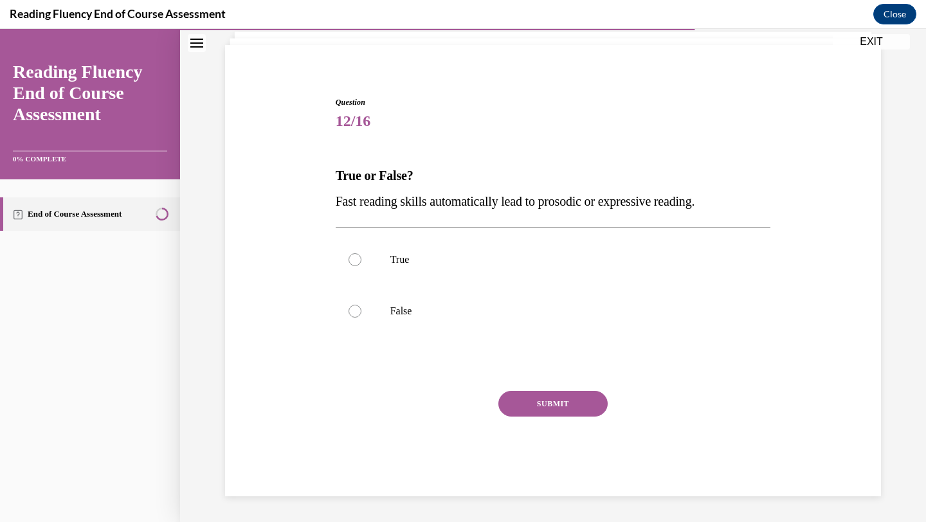
scroll to position [82, 0]
click at [513, 331] on label "False" at bounding box center [553, 310] width 435 height 51
click at [361, 318] on input "False" at bounding box center [354, 311] width 13 height 13
radio input "true"
click at [531, 389] on div "Question 12/16 True or False? Fast reading skills automatically lead to prosodi…" at bounding box center [553, 296] width 435 height 400
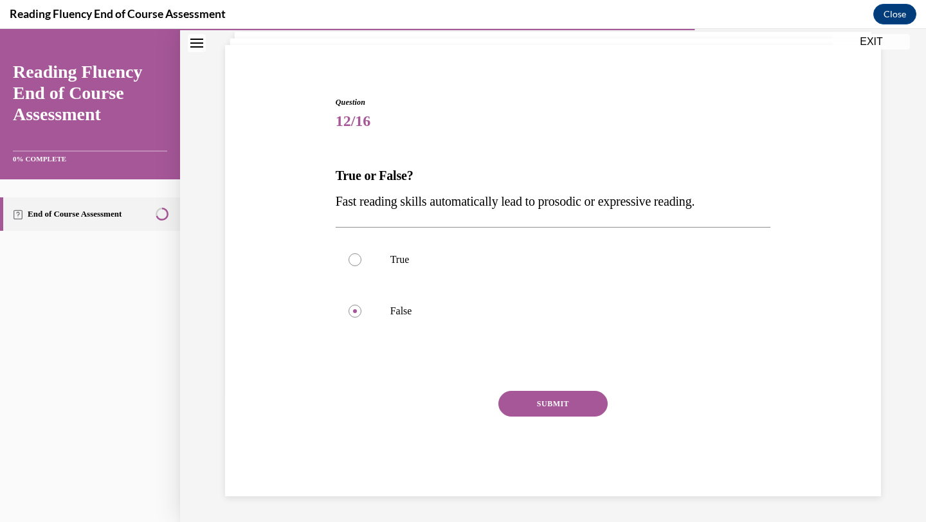
click at [531, 394] on button "SUBMIT" at bounding box center [552, 404] width 109 height 26
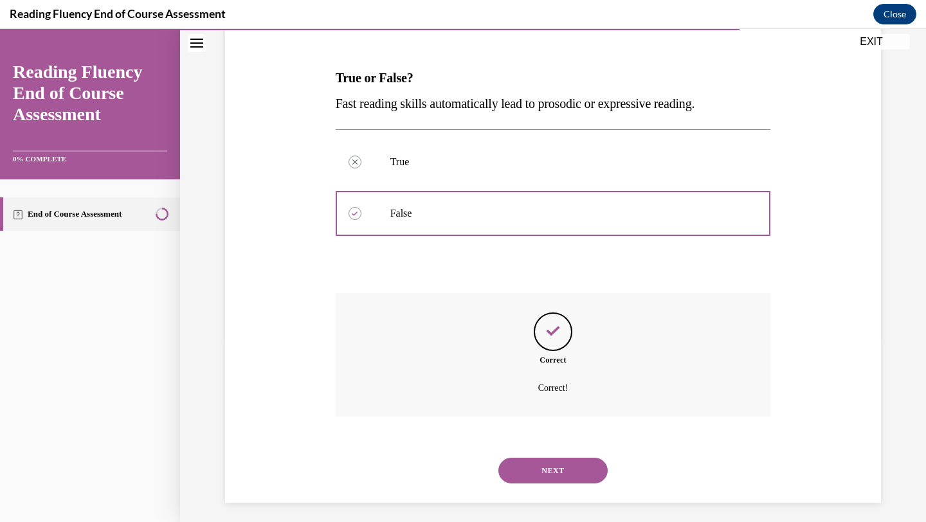
scroll to position [186, 0]
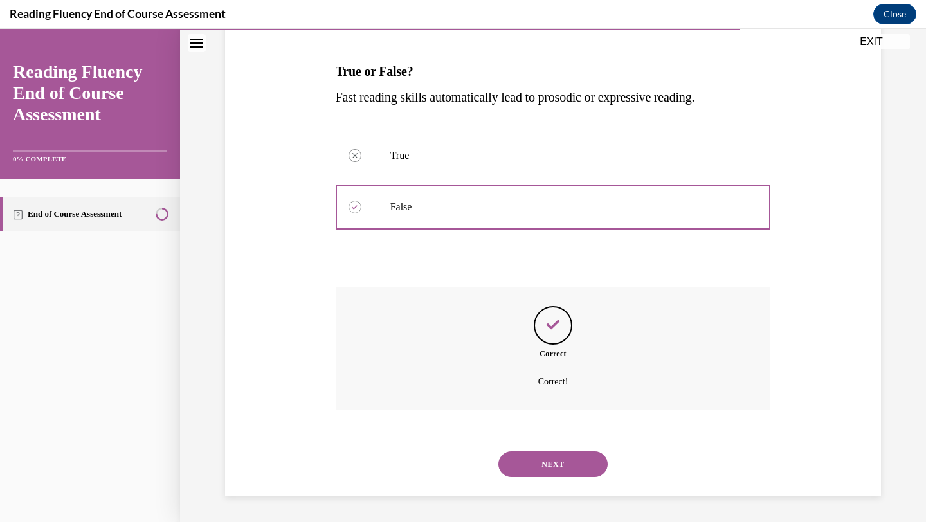
click at [545, 451] on div "NEXT" at bounding box center [553, 463] width 435 height 51
click at [545, 455] on button "NEXT" at bounding box center [552, 464] width 109 height 26
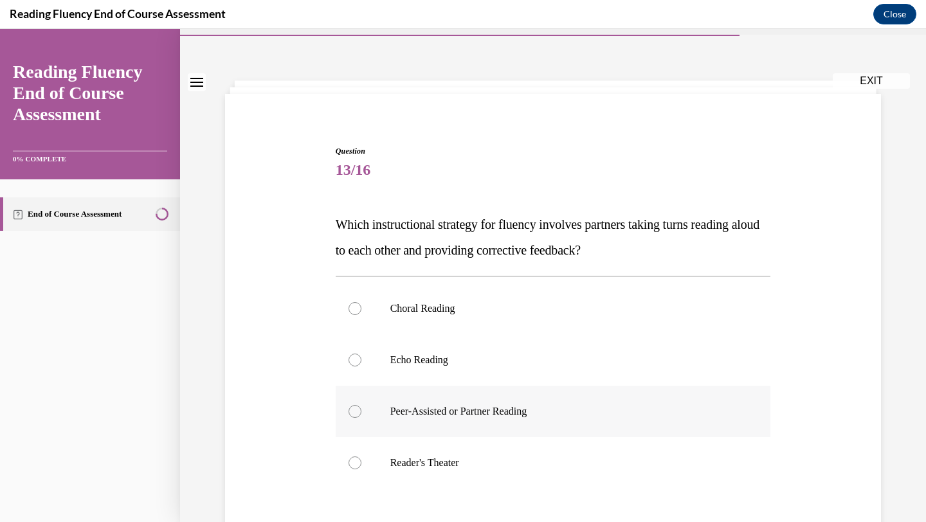
scroll to position [37, 0]
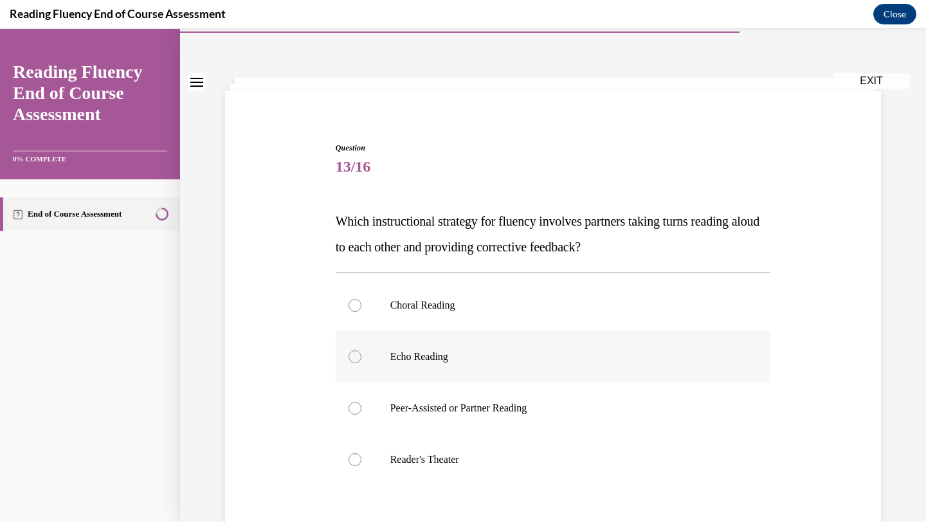
click at [524, 354] on p "Echo Reading" at bounding box center [564, 356] width 348 height 13
click at [361, 354] on input "Echo Reading" at bounding box center [354, 356] width 13 height 13
radio input "true"
click at [531, 416] on label "Peer-Assisted or Partner Reading" at bounding box center [553, 408] width 435 height 51
click at [361, 415] on input "Peer-Assisted or Partner Reading" at bounding box center [354, 408] width 13 height 13
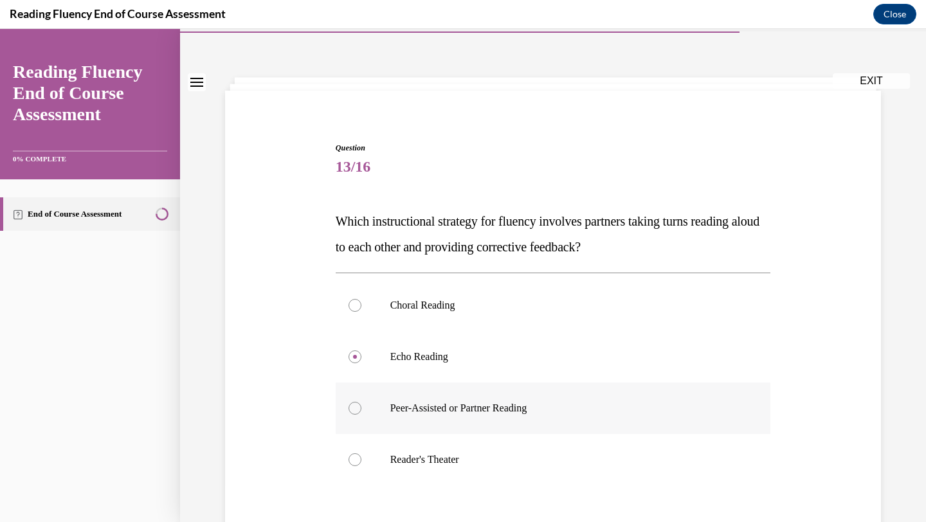
radio input "true"
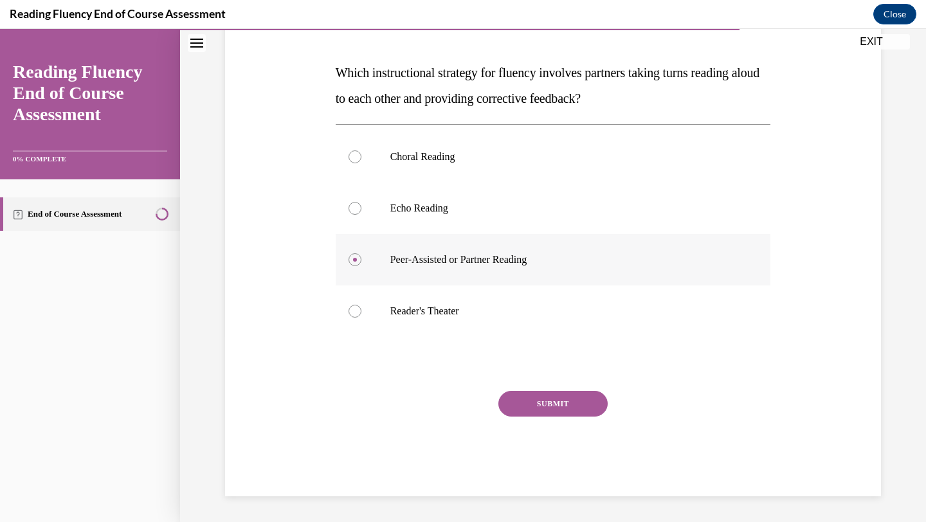
click at [531, 416] on button "SUBMIT" at bounding box center [552, 404] width 109 height 26
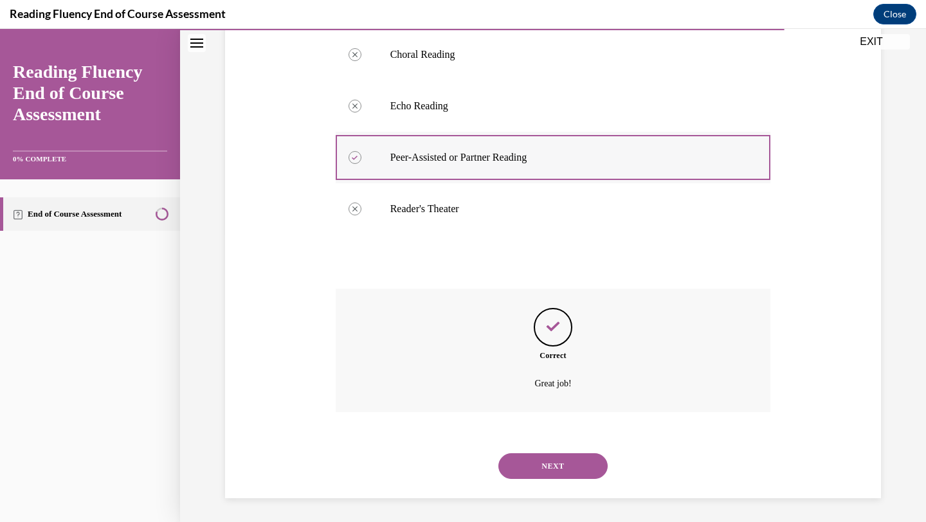
scroll to position [289, 0]
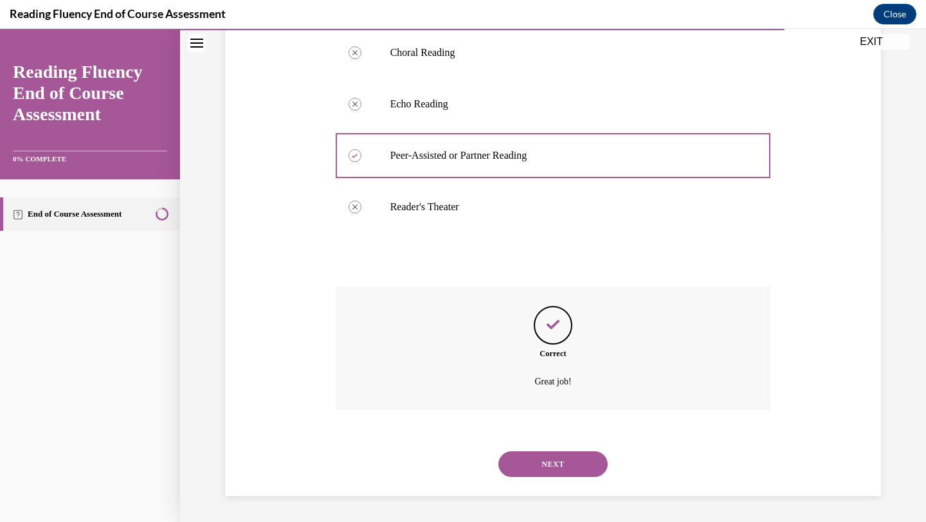
click at [545, 449] on div "NEXT" at bounding box center [553, 463] width 435 height 51
click at [545, 456] on button "NEXT" at bounding box center [552, 464] width 109 height 26
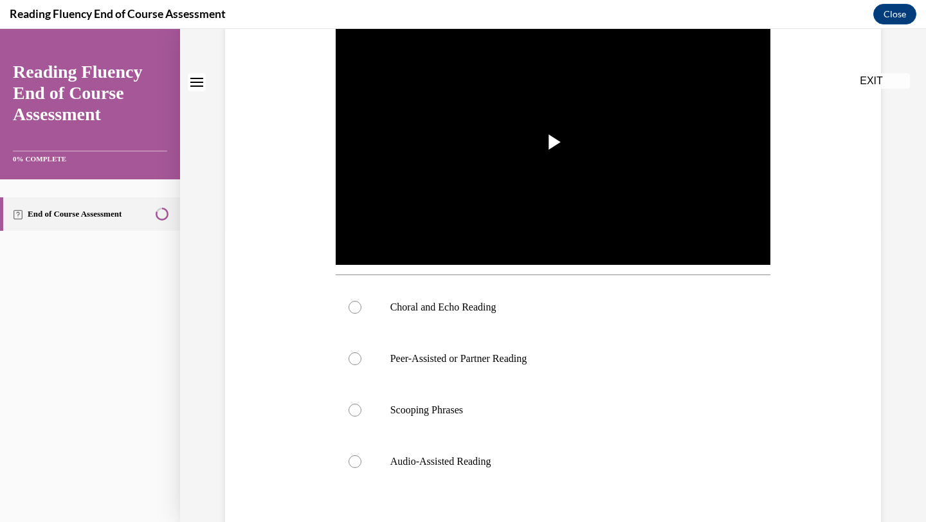
scroll to position [0, 0]
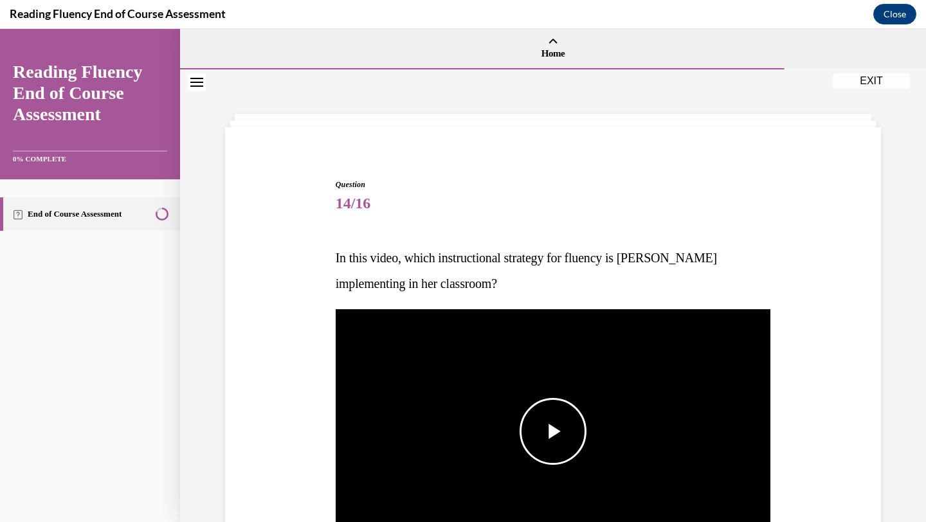
click at [553, 431] on span "Video player" at bounding box center [553, 431] width 0 height 0
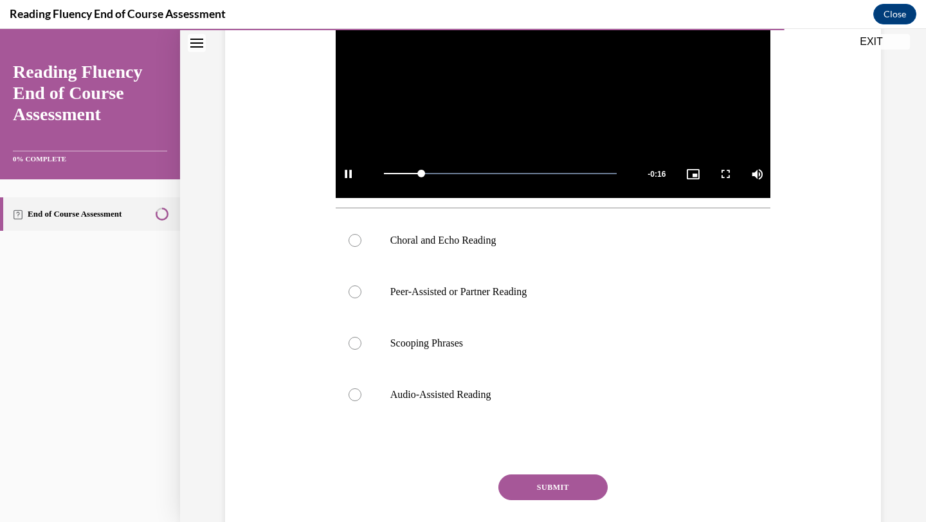
scroll to position [406, 0]
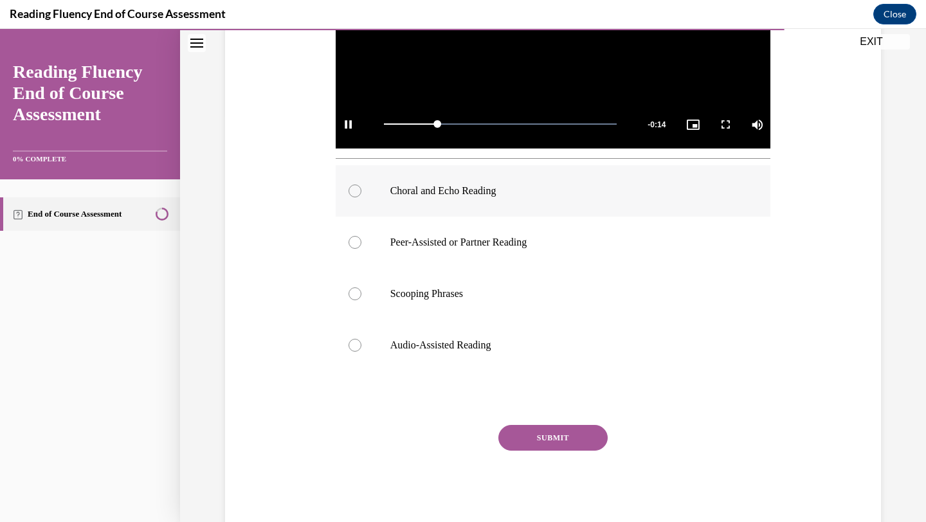
click at [496, 194] on p "Choral and Echo Reading" at bounding box center [564, 191] width 348 height 13
click at [361, 194] on input "Choral and Echo Reading" at bounding box center [354, 191] width 13 height 13
radio input "true"
click at [542, 439] on button "SUBMIT" at bounding box center [552, 438] width 109 height 26
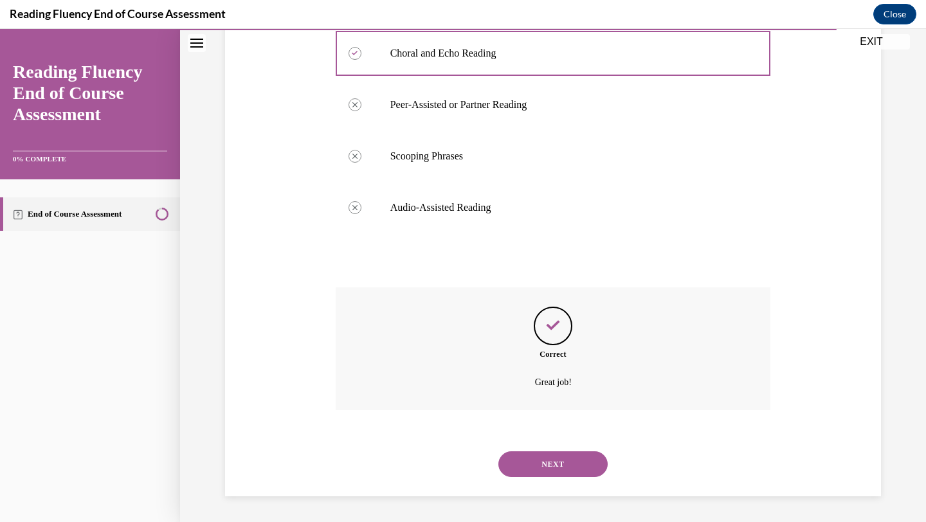
scroll to position [543, 0]
click at [542, 468] on button "NEXT" at bounding box center [552, 464] width 109 height 26
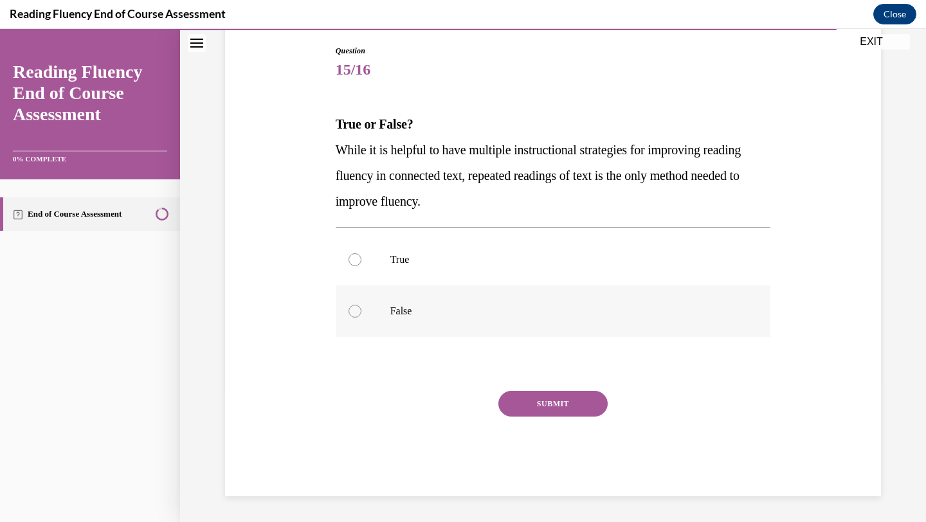
click at [635, 289] on label "False" at bounding box center [553, 310] width 435 height 51
click at [361, 305] on input "False" at bounding box center [354, 311] width 13 height 13
radio input "true"
click at [588, 408] on button "SUBMIT" at bounding box center [552, 404] width 109 height 26
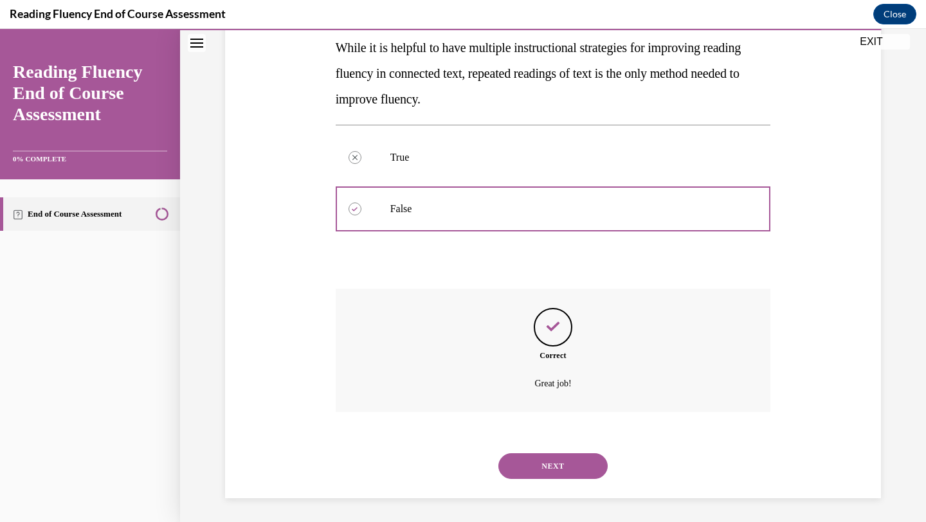
scroll to position [238, 0]
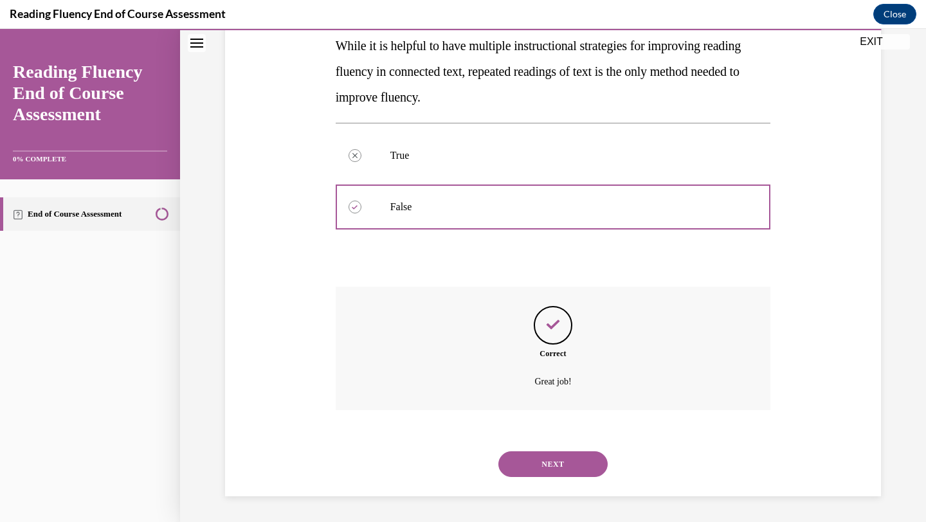
click at [570, 463] on button "NEXT" at bounding box center [552, 464] width 109 height 26
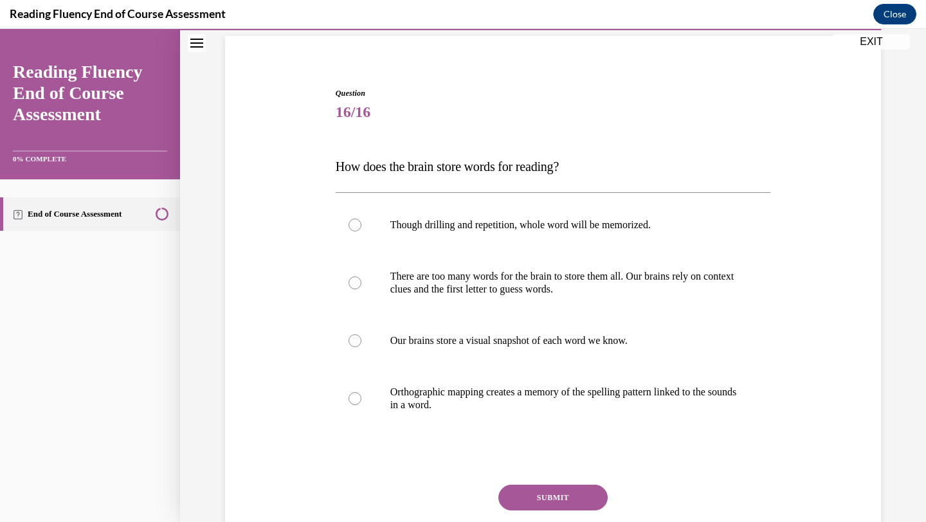
scroll to position [95, 0]
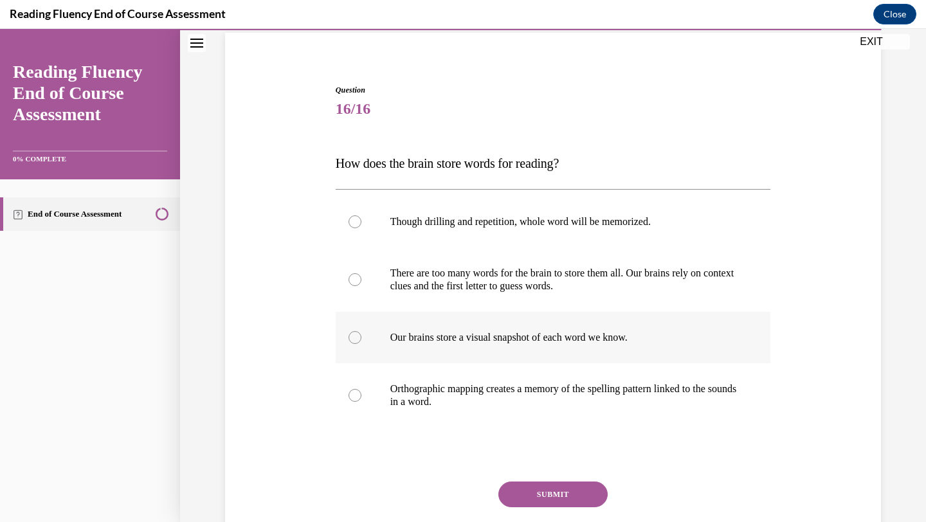
click at [544, 338] on p "Our brains store a visual snapshot of each word we know." at bounding box center [564, 337] width 348 height 13
click at [361, 338] on input "Our brains store a visual snapshot of each word we know." at bounding box center [354, 337] width 13 height 13
radio input "true"
click at [556, 402] on p "Orthographic mapping creates a memory of the spelling pattern linked to the sou…" at bounding box center [564, 396] width 348 height 26
click at [361, 402] on input "Orthographic mapping creates a memory of the spelling pattern linked to the sou…" at bounding box center [354, 395] width 13 height 13
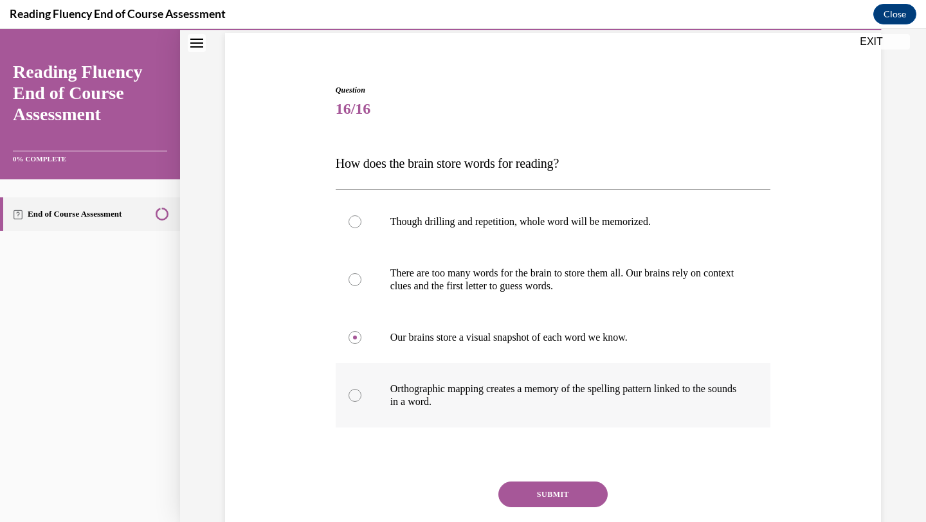
radio input "true"
click at [559, 500] on button "SUBMIT" at bounding box center [552, 495] width 109 height 26
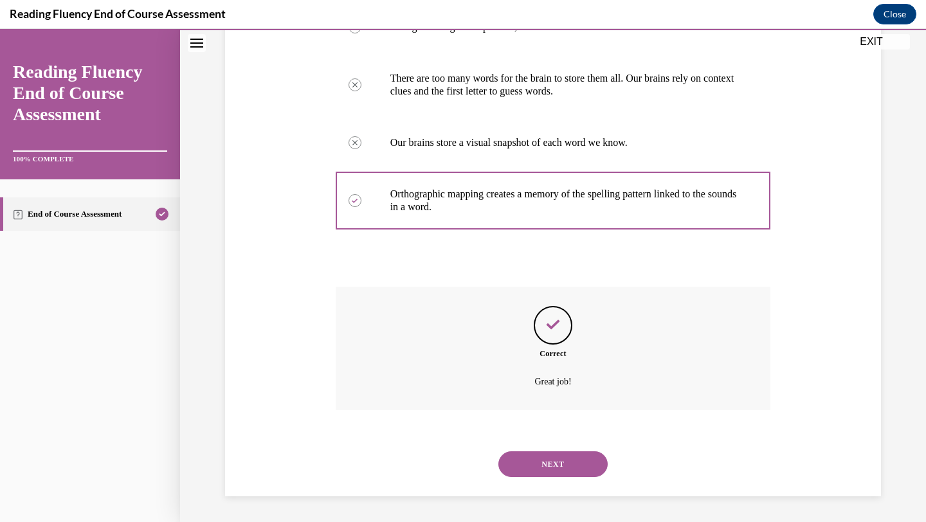
click at [548, 467] on button "NEXT" at bounding box center [552, 464] width 109 height 26
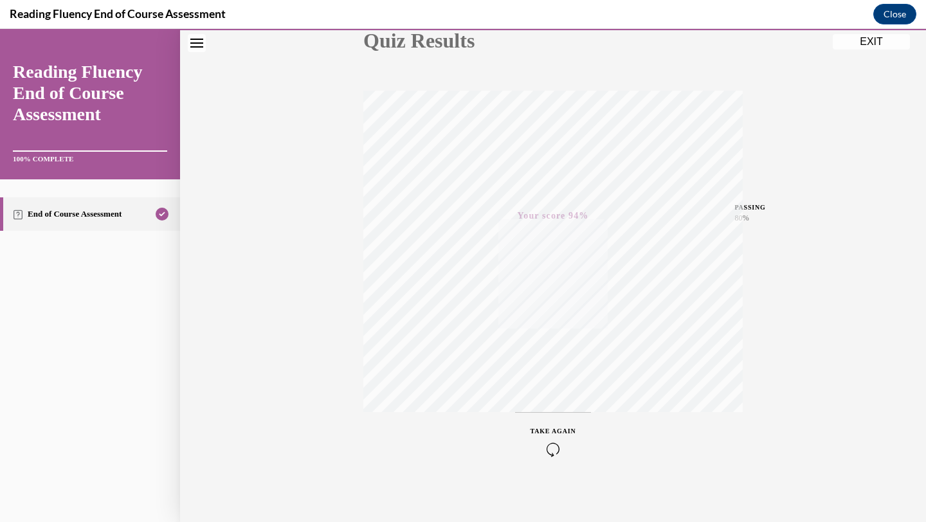
scroll to position [166, 0]
click at [878, 39] on button "EXIT" at bounding box center [871, 41] width 77 height 15
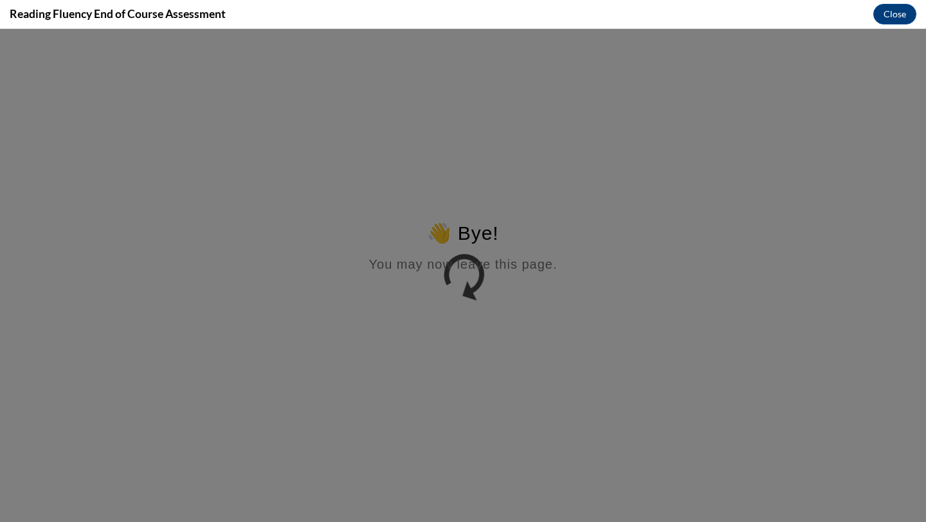
scroll to position [0, 0]
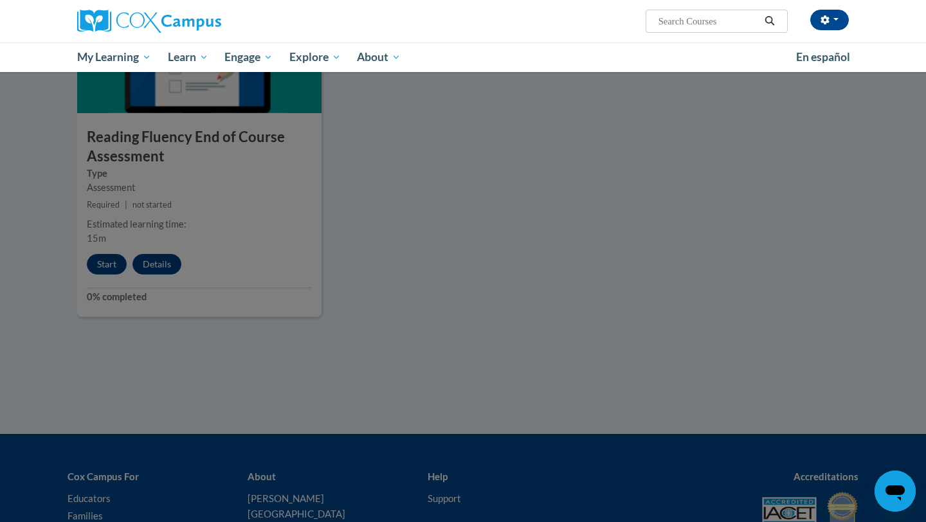
click at [518, 268] on div at bounding box center [463, 261] width 926 height 522
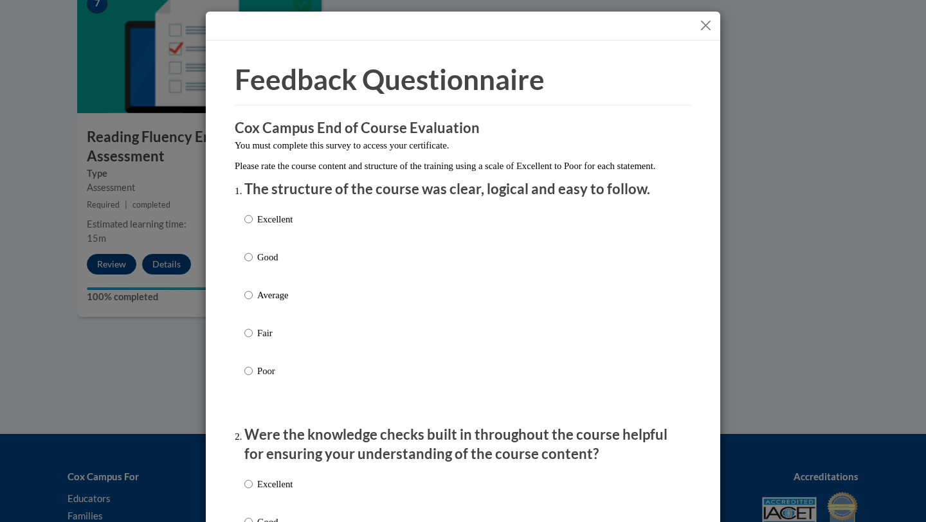
click at [267, 264] on p "Good" at bounding box center [274, 257] width 35 height 14
click at [253, 264] on input "Good" at bounding box center [248, 257] width 8 height 14
radio input "true"
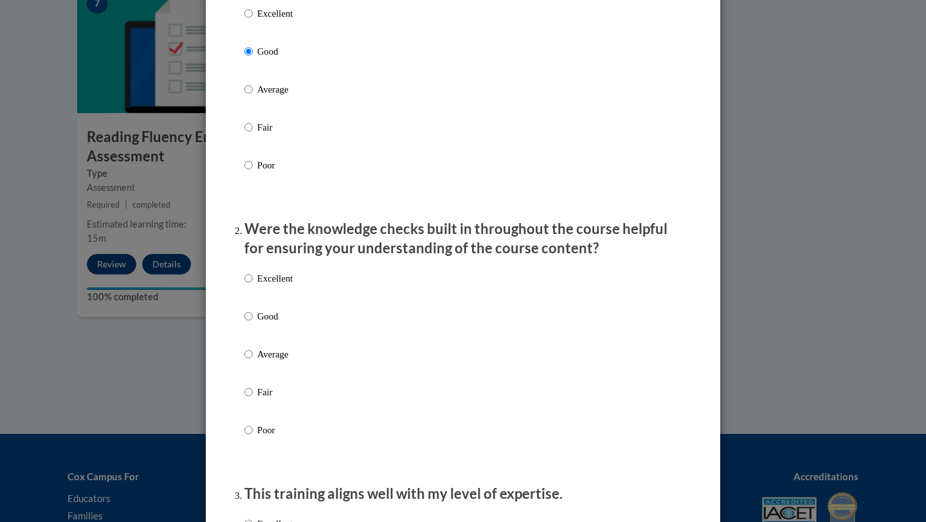
click at [267, 323] on p "Good" at bounding box center [274, 316] width 35 height 14
click at [253, 323] on input "Good" at bounding box center [248, 316] width 8 height 14
radio input "true"
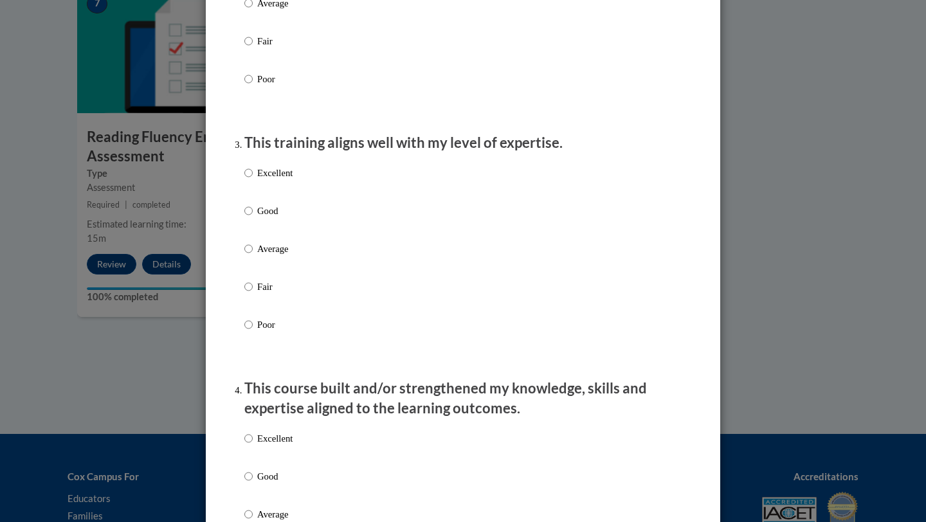
scroll to position [582, 0]
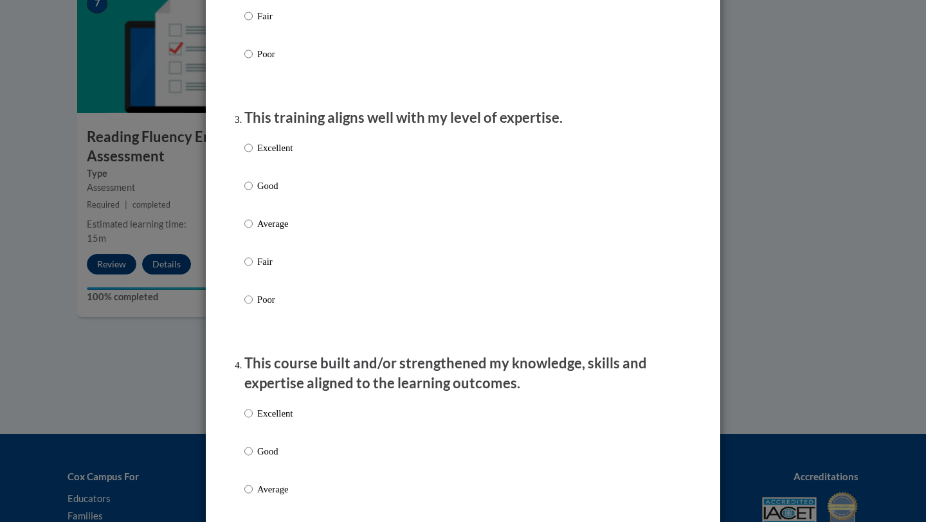
click at [257, 193] on p "Good" at bounding box center [274, 186] width 35 height 14
click at [253, 193] on input "Good" at bounding box center [248, 186] width 8 height 14
radio input "true"
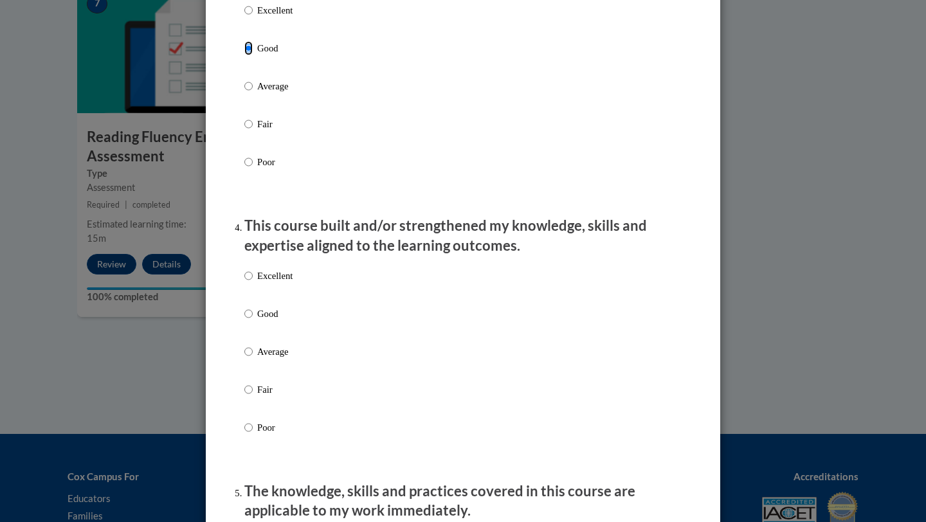
scroll to position [780, 0]
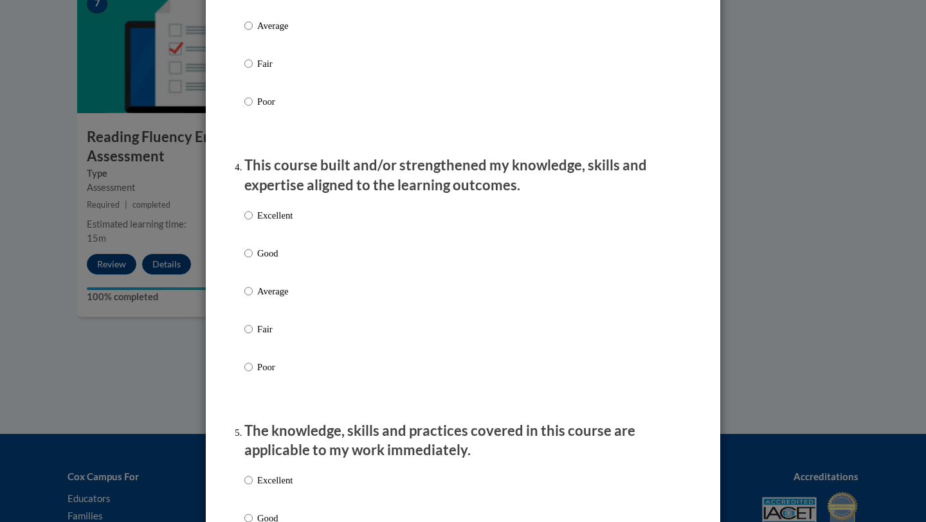
click at [263, 281] on label "Good" at bounding box center [268, 263] width 48 height 35
click at [253, 260] on input "Good" at bounding box center [248, 253] width 8 height 14
radio input "true"
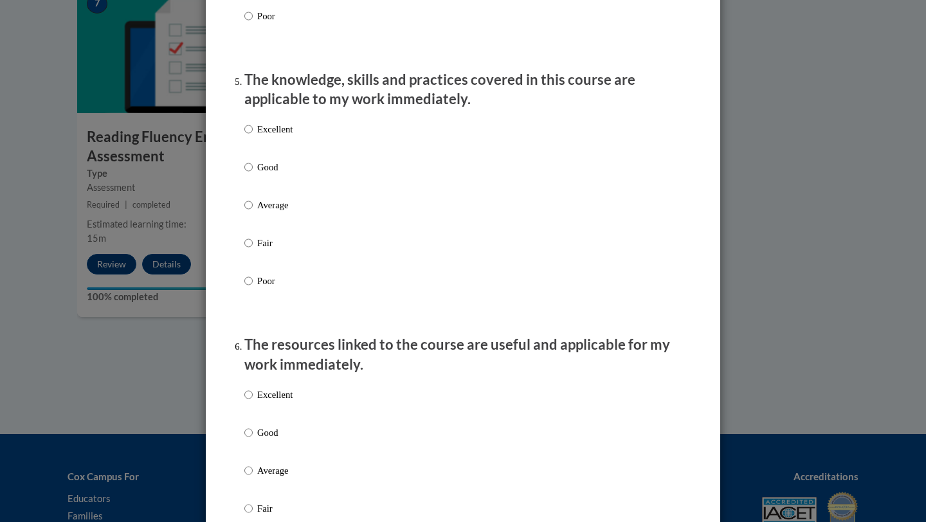
click at [266, 174] on p "Good" at bounding box center [274, 167] width 35 height 14
click at [253, 174] on input "Good" at bounding box center [248, 167] width 8 height 14
radio input "true"
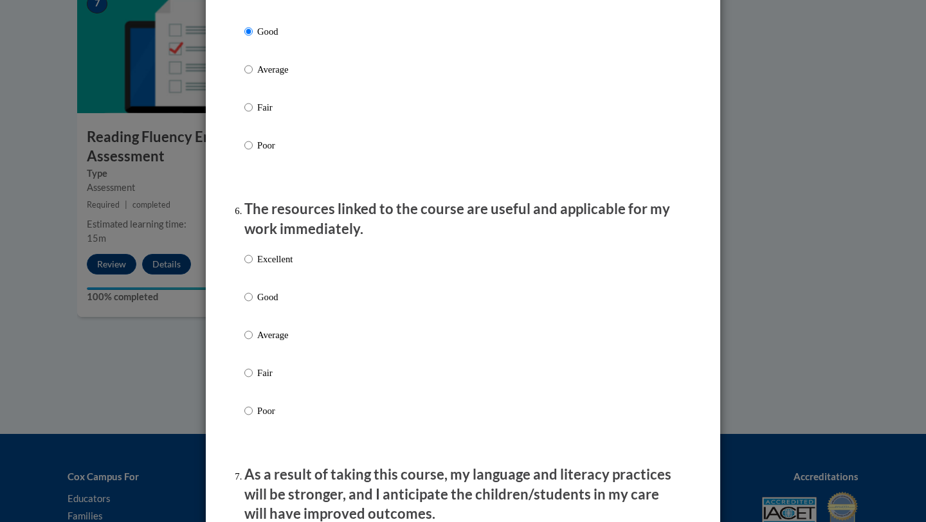
click at [264, 304] on p "Good" at bounding box center [274, 297] width 35 height 14
click at [253, 304] on input "Good" at bounding box center [248, 297] width 8 height 14
radio input "true"
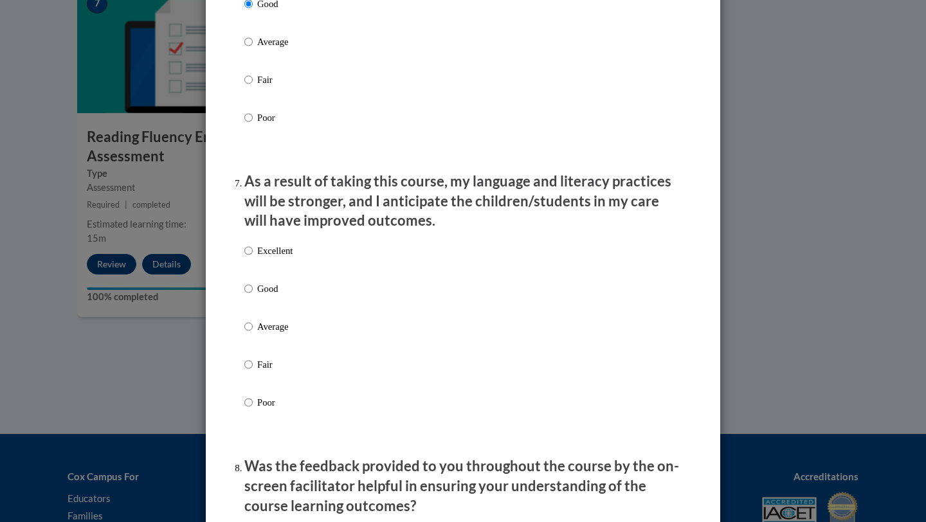
click at [264, 310] on label "Good" at bounding box center [268, 299] width 48 height 35
click at [253, 296] on input "Good" at bounding box center [248, 289] width 8 height 14
radio input "true"
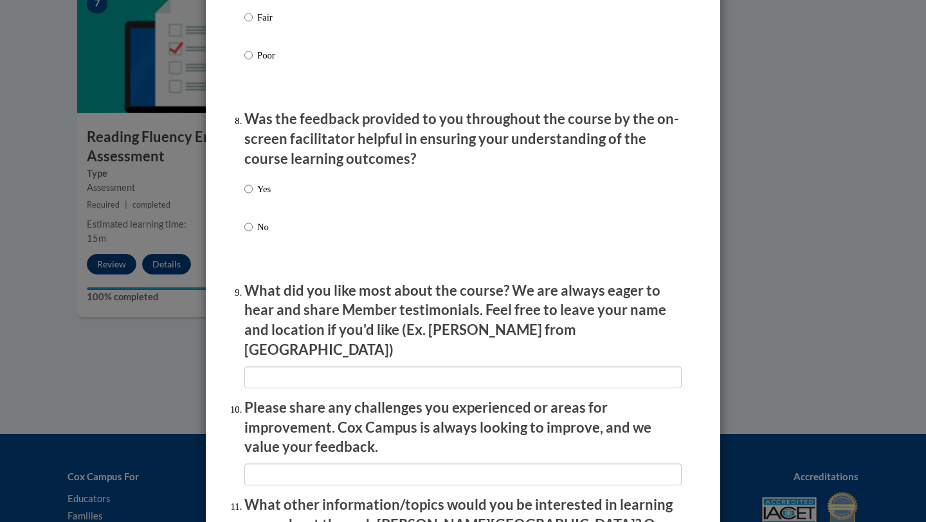
scroll to position [1926, 0]
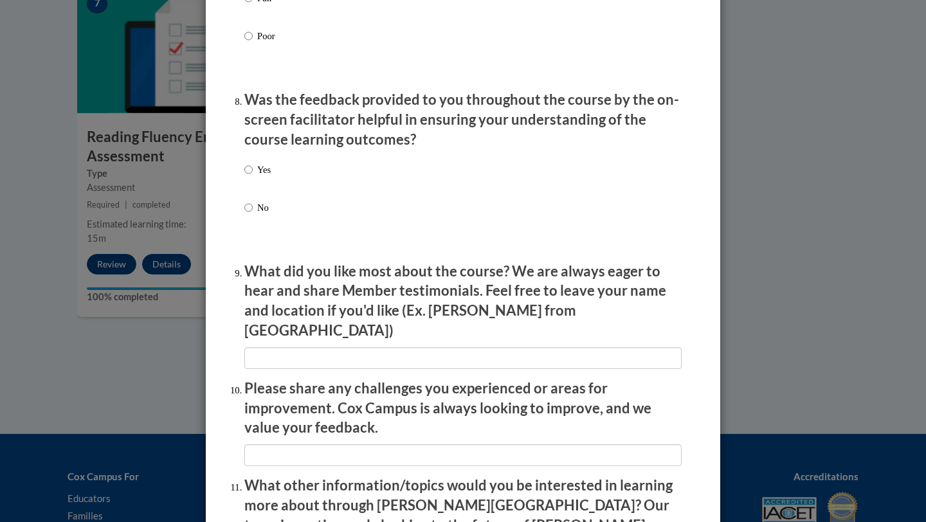
click at [249, 192] on label "Yes" at bounding box center [257, 180] width 26 height 35
click at [249, 177] on input "Yes" at bounding box center [248, 170] width 8 height 14
radio input "true"
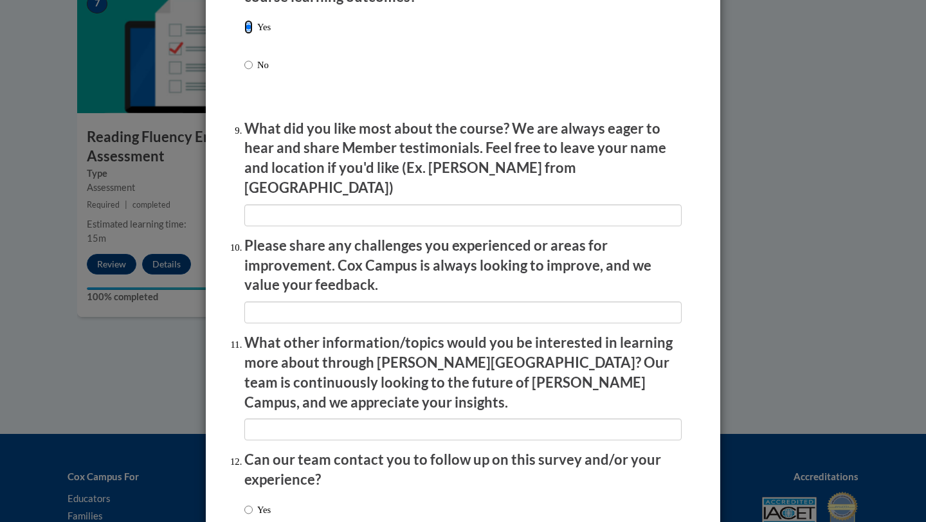
scroll to position [2152, 0]
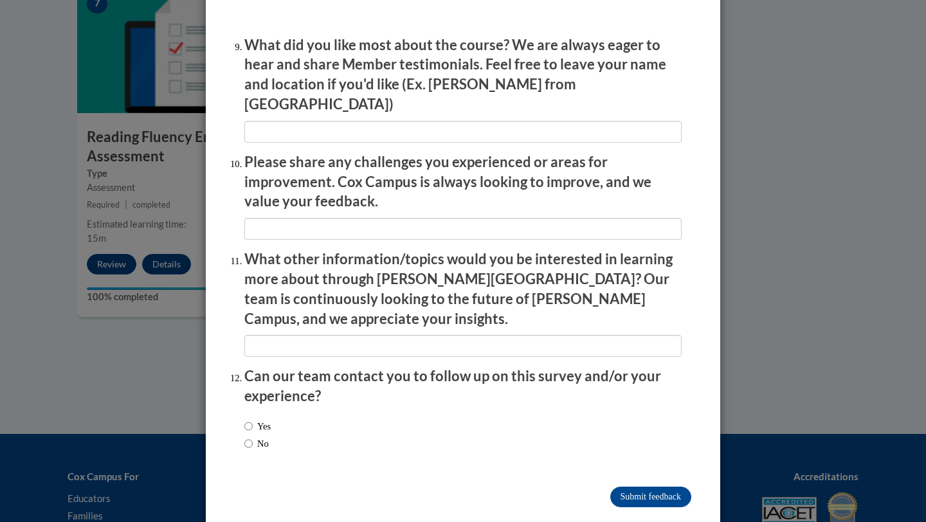
click at [257, 437] on label "No" at bounding box center [256, 444] width 24 height 14
click at [253, 437] on input "No" at bounding box center [248, 444] width 8 height 14
radio input "true"
click at [636, 487] on input "Submit feedback" at bounding box center [650, 497] width 81 height 21
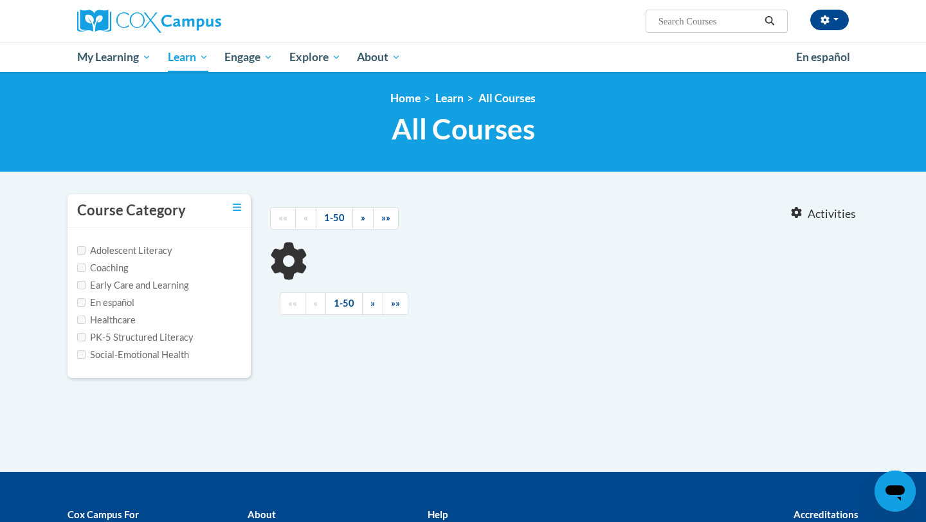
type input "vocabulary"
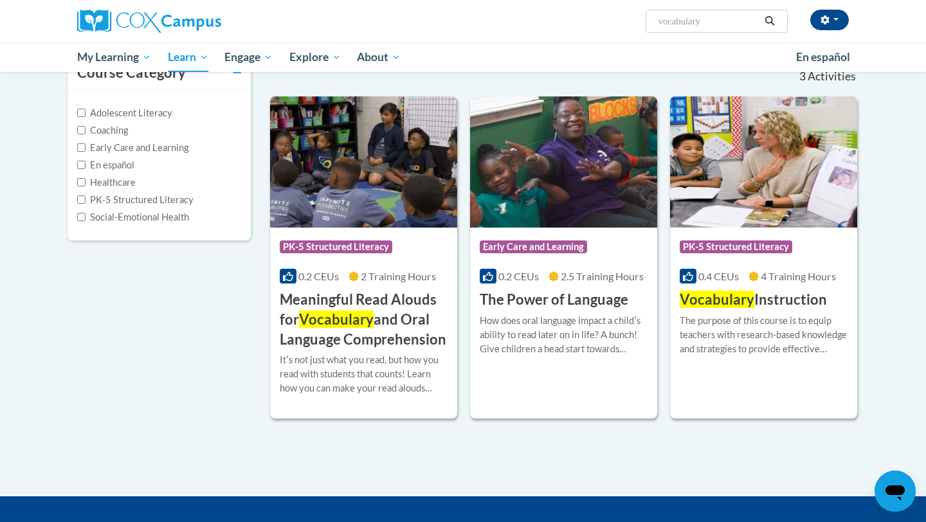
scroll to position [142, 0]
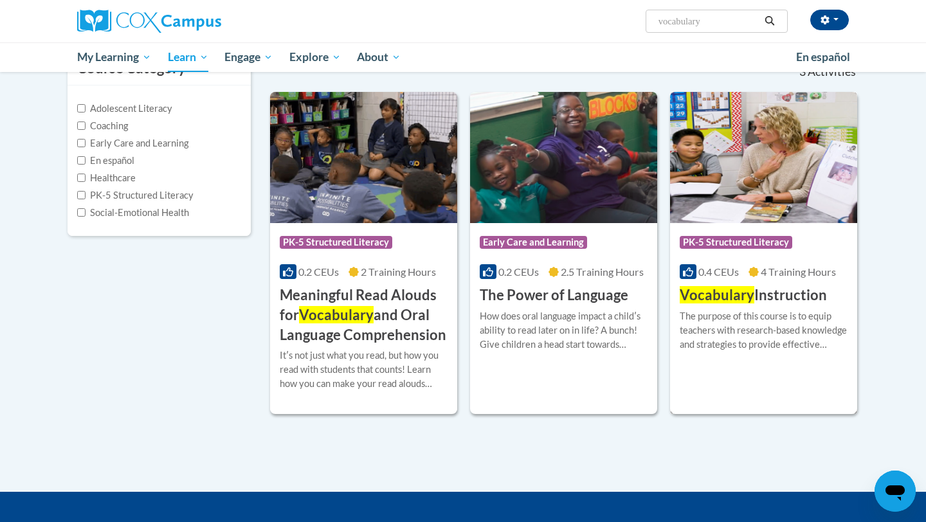
click at [782, 283] on div "Course Category: PK-5 Structured Literacy 0.4 CEUs 4 Training Hours COURSE Voca…" at bounding box center [763, 264] width 187 height 82
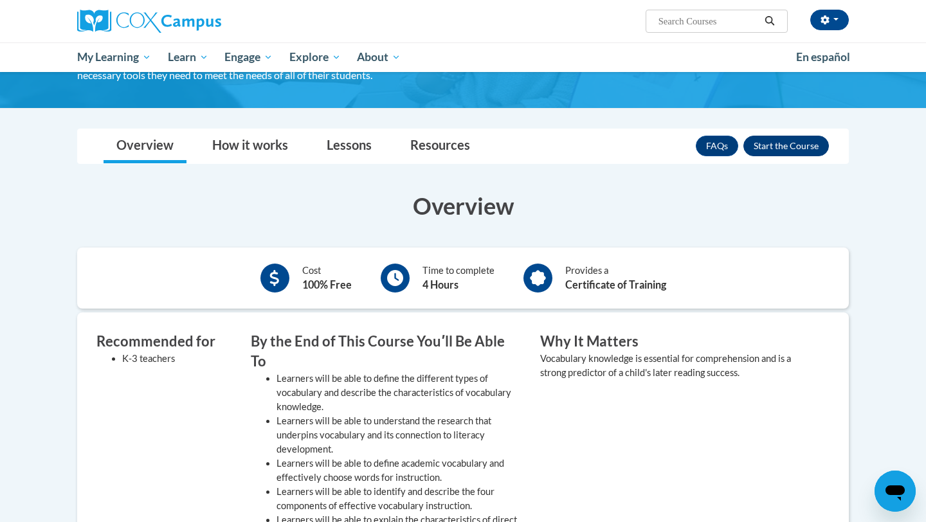
scroll to position [173, 0]
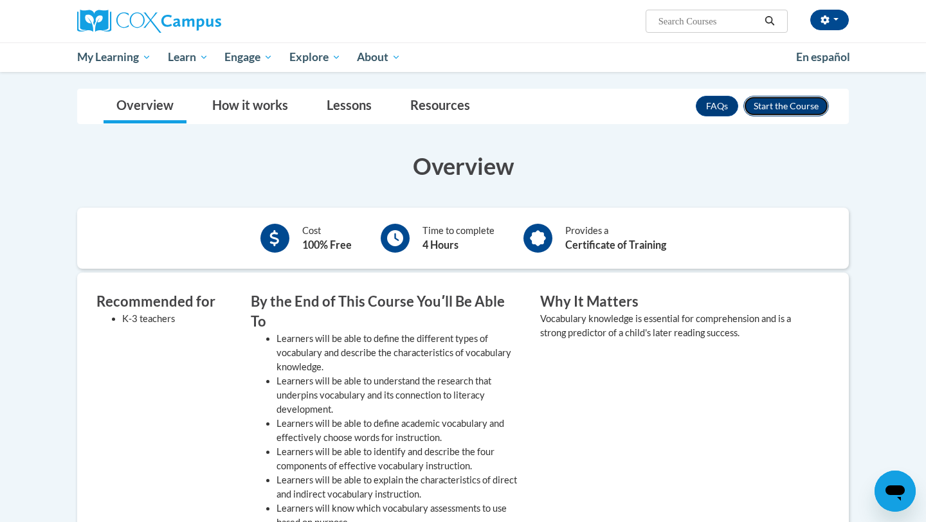
click at [768, 107] on button "Enroll" at bounding box center [786, 106] width 86 height 21
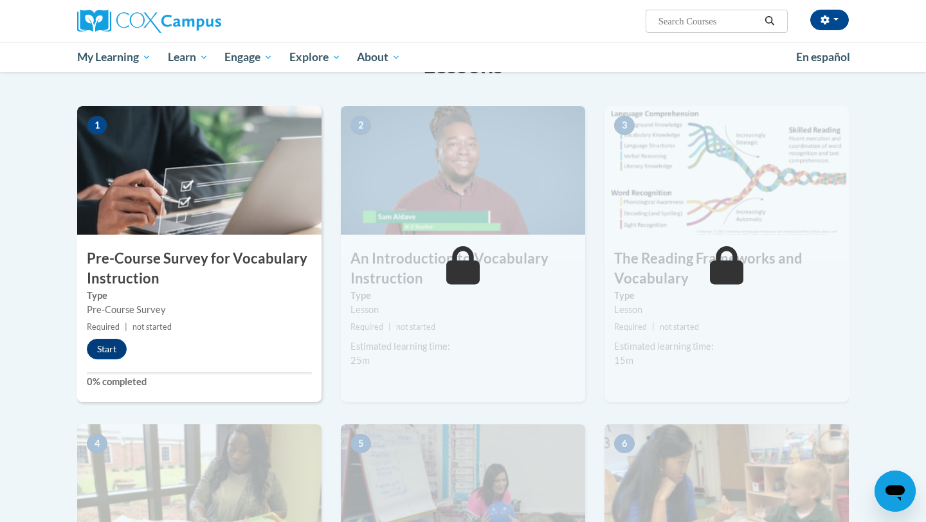
scroll to position [154, 0]
